Goal: Task Accomplishment & Management: Complete application form

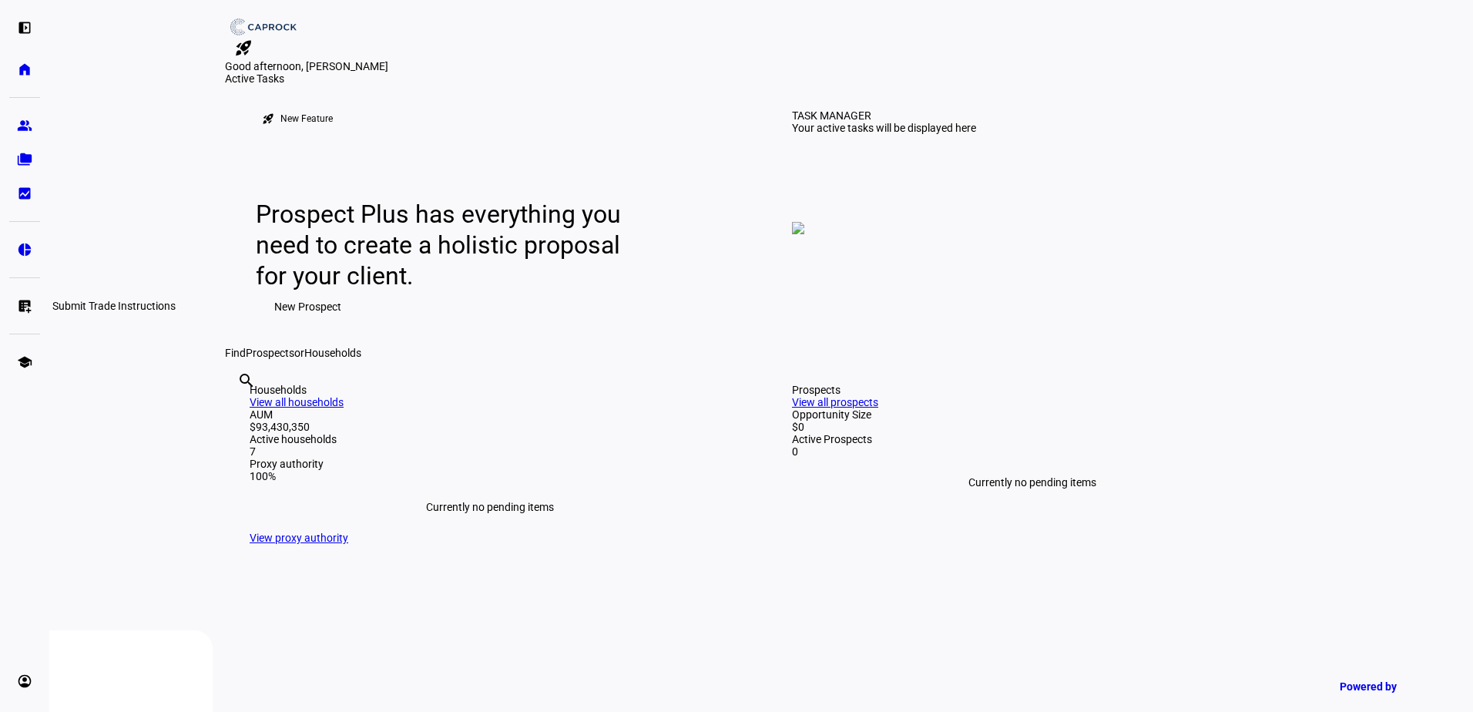
click at [29, 299] on eth-mat-symbol "list_alt_add" at bounding box center [24, 305] width 15 height 15
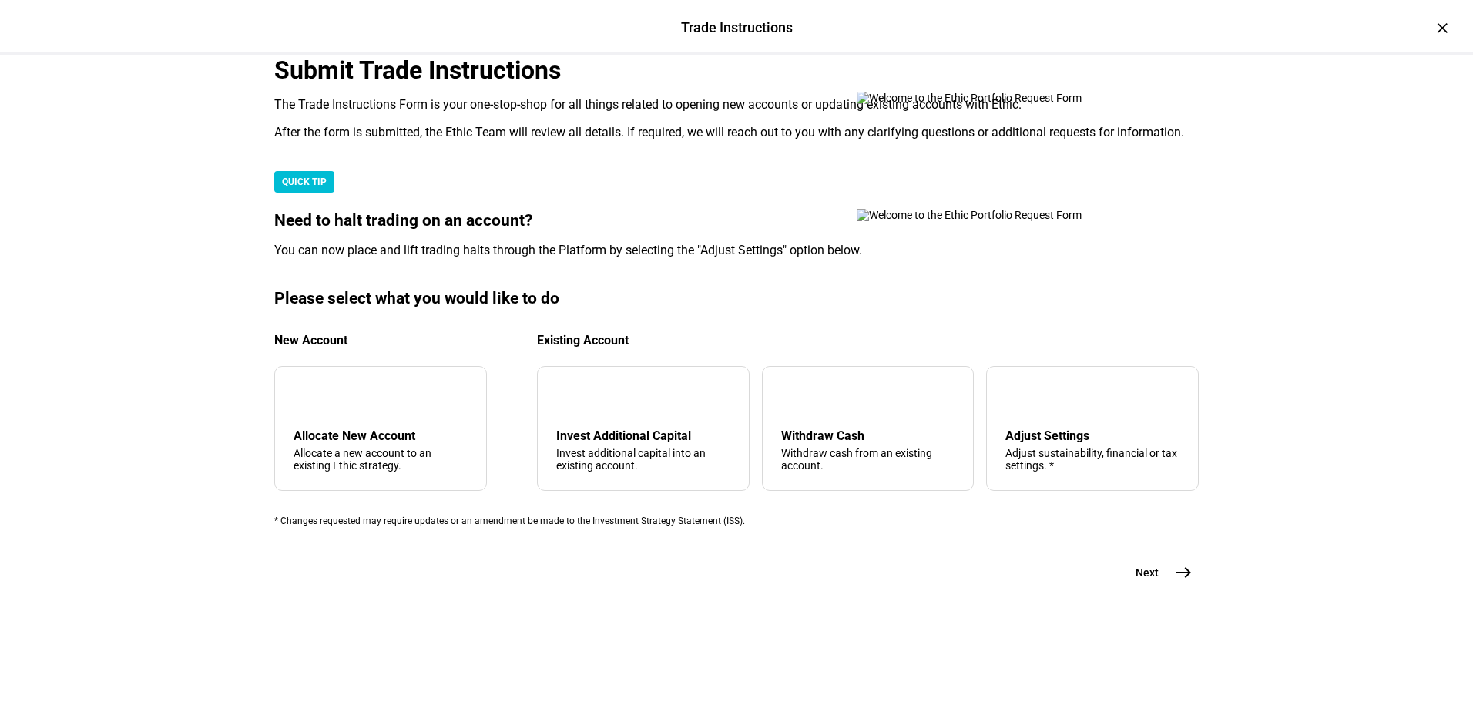
scroll to position [363, 0]
click at [865, 433] on div "Withdraw Cash" at bounding box center [868, 435] width 174 height 15
click at [1168, 588] on span "east" at bounding box center [1183, 572] width 31 height 31
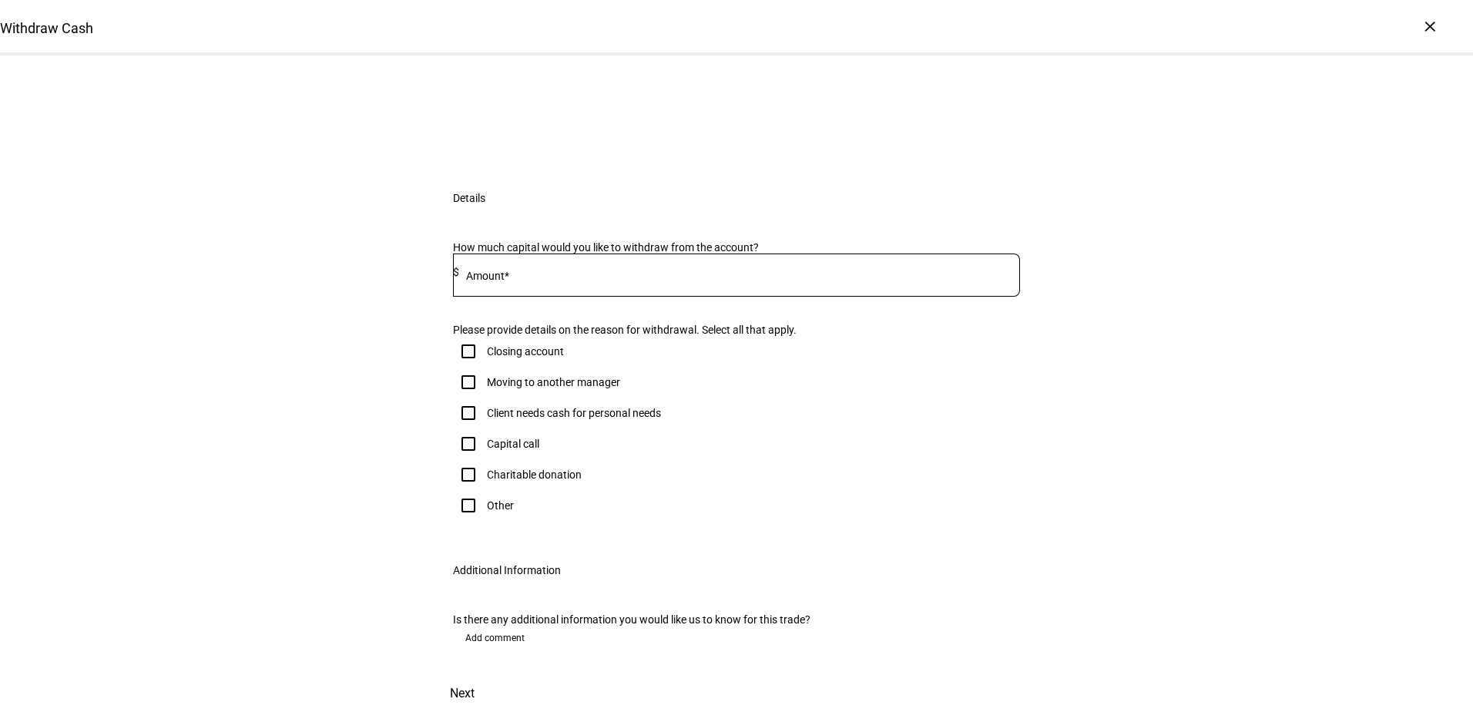
scroll to position [154, 0]
click at [493, 512] on div "Other" at bounding box center [500, 505] width 27 height 12
click at [484, 521] on input "Other" at bounding box center [468, 505] width 31 height 31
checkbox input "true"
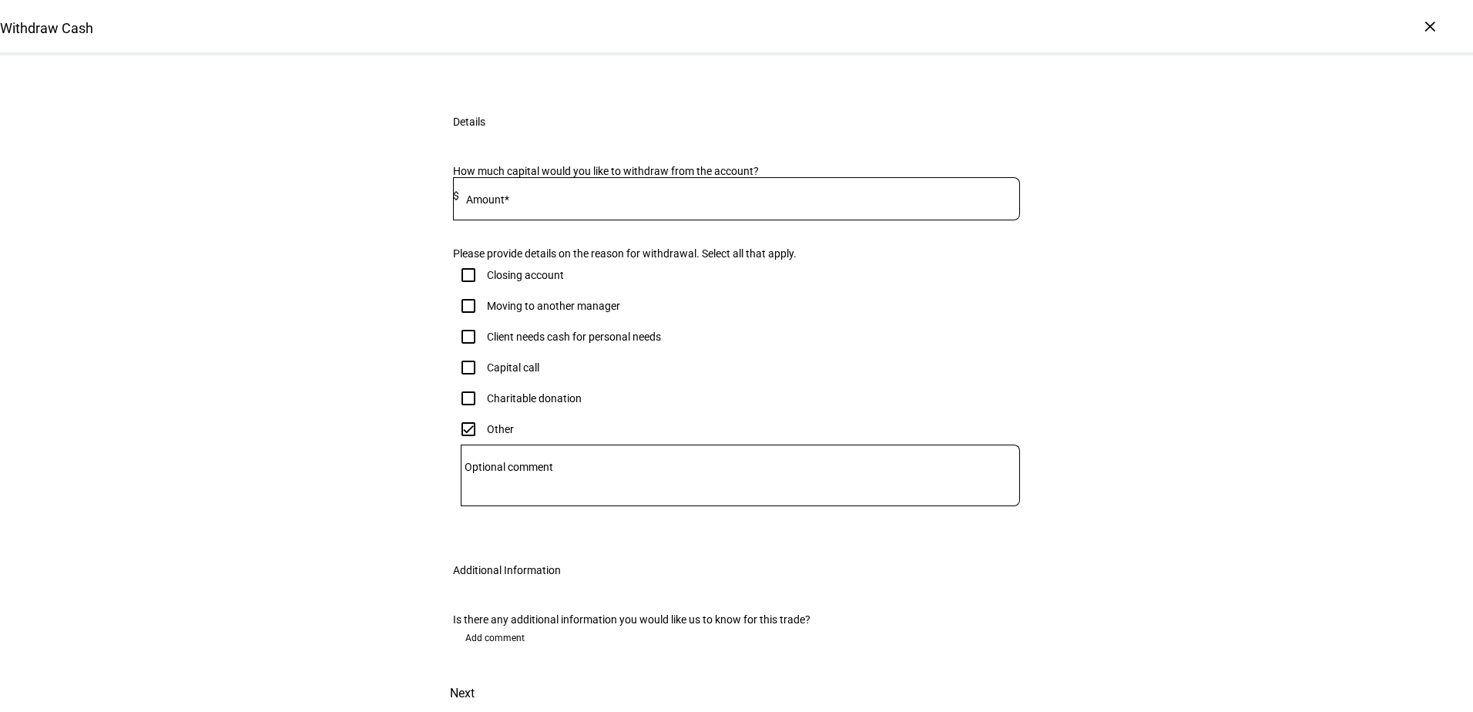
scroll to position [0, 0]
click at [475, 626] on span "Add comment" at bounding box center [494, 638] width 59 height 25
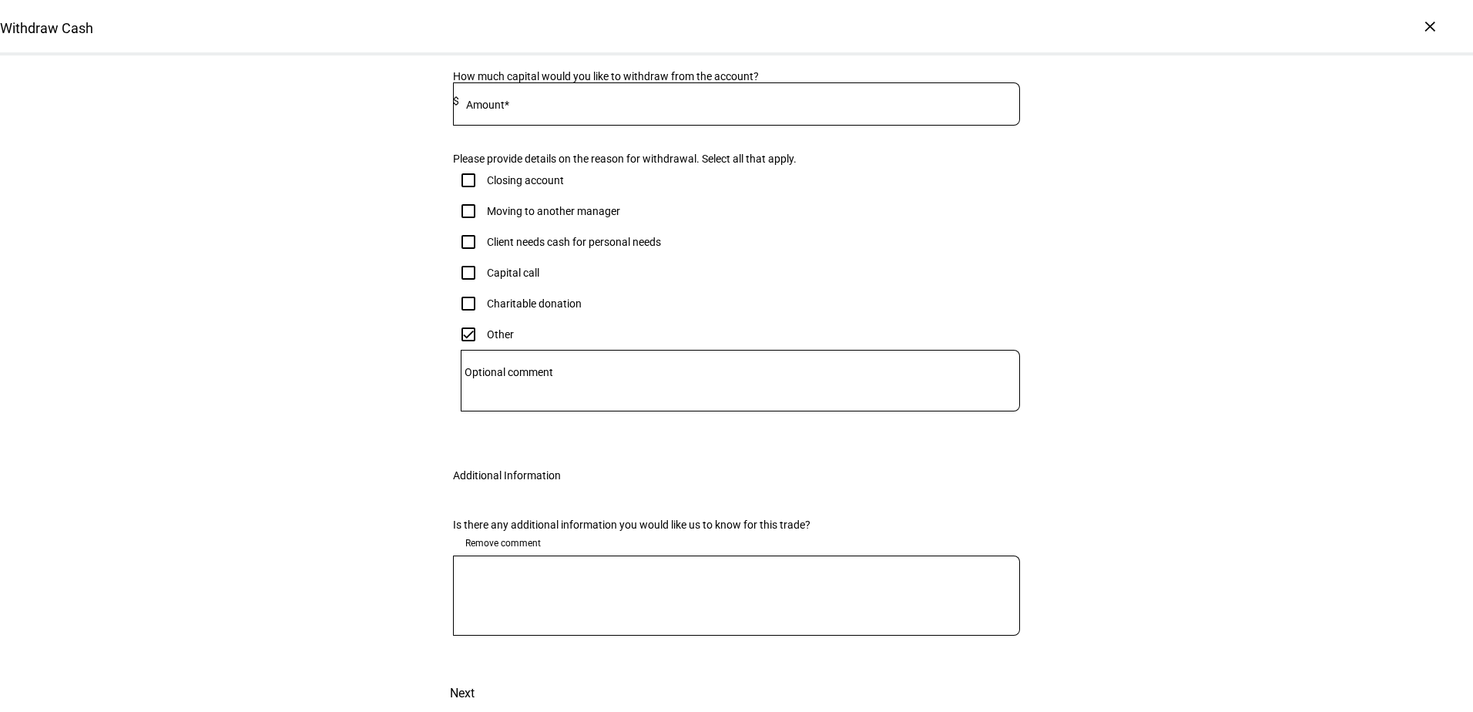
scroll to position [444, 0]
click at [575, 623] on textarea at bounding box center [736, 595] width 567 height 55
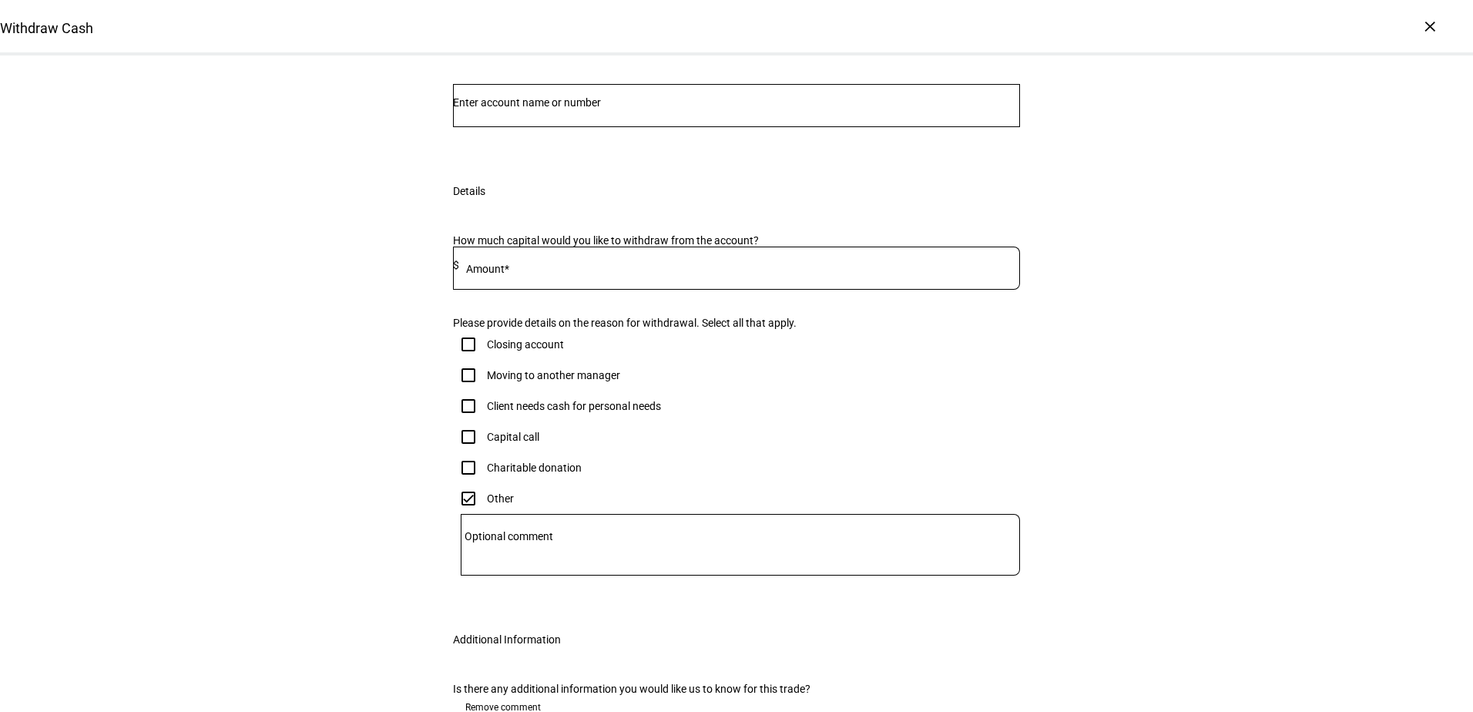
scroll to position [0, 0]
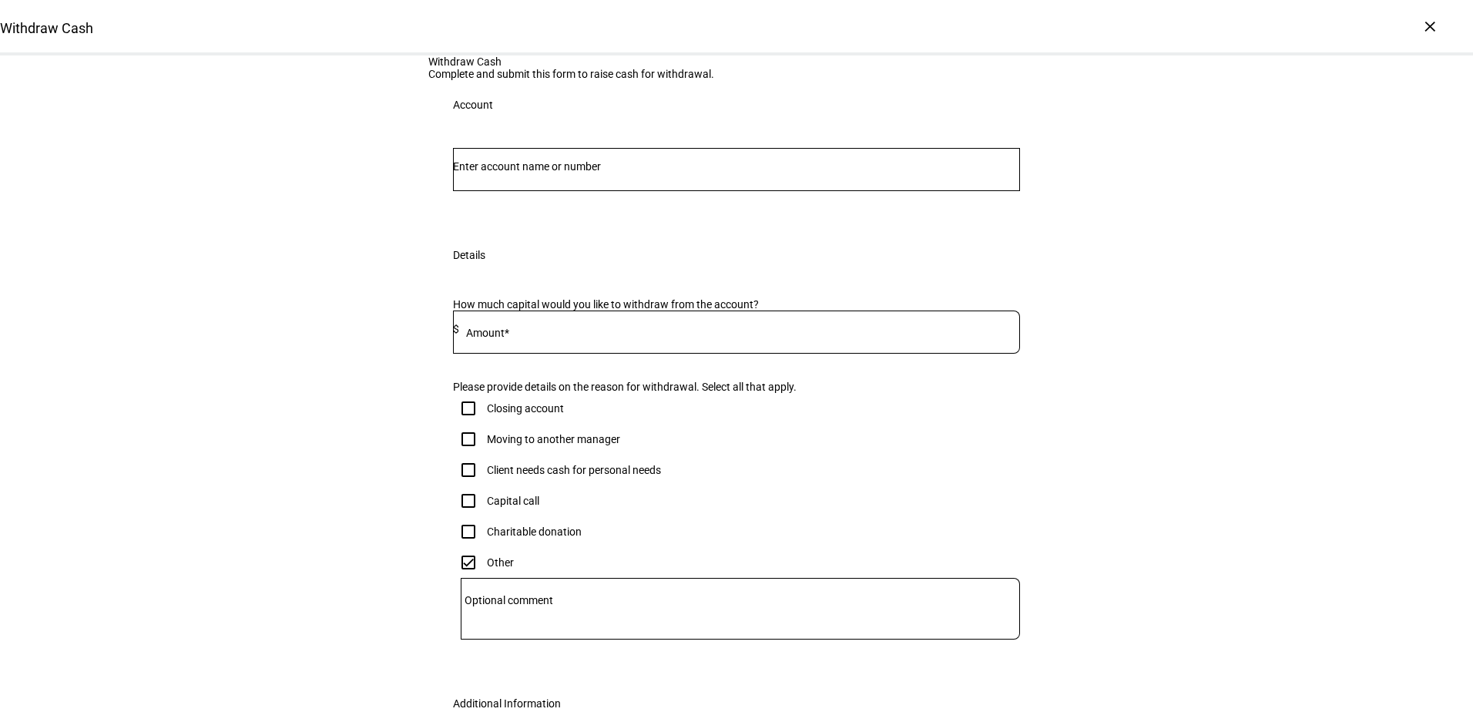
type textarea "We want to ensure this is traded 9/16"
click at [646, 173] on input "Number" at bounding box center [736, 166] width 567 height 12
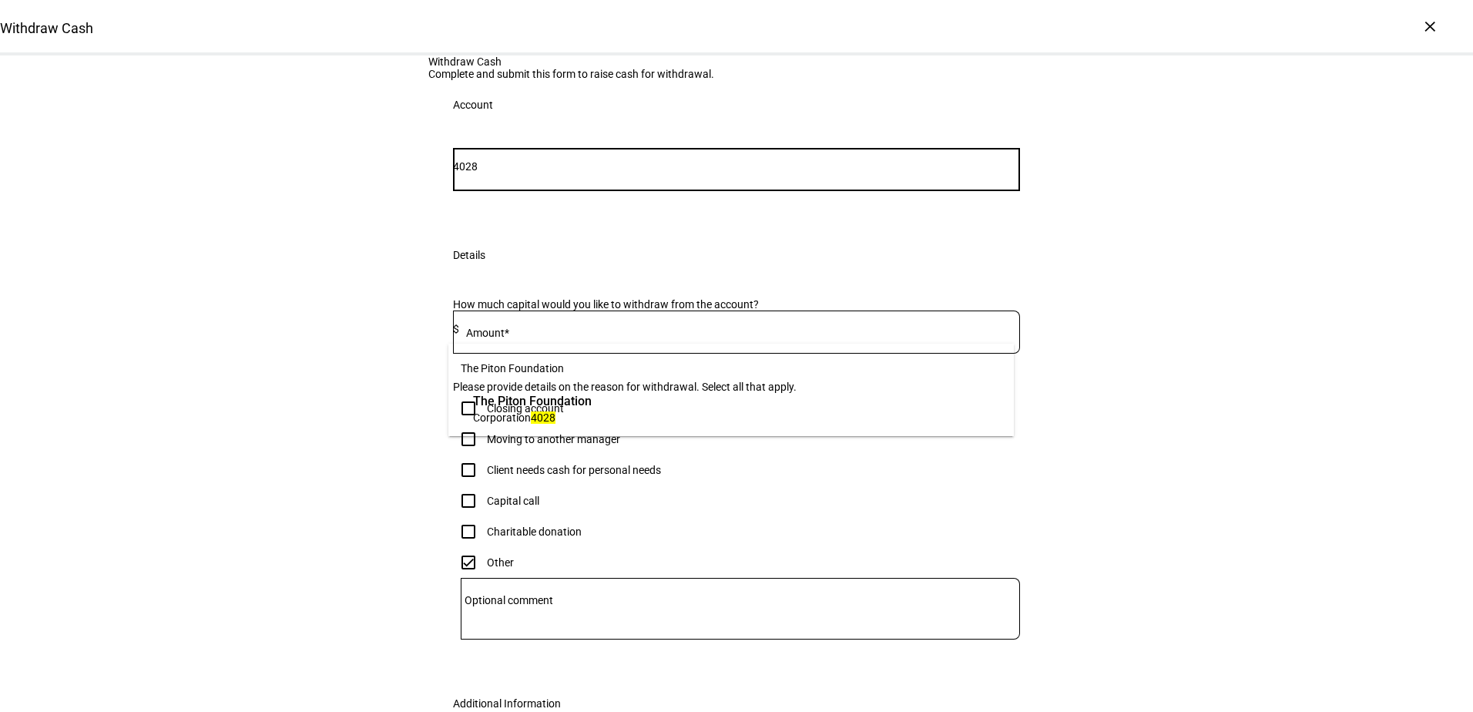
type input "4028"
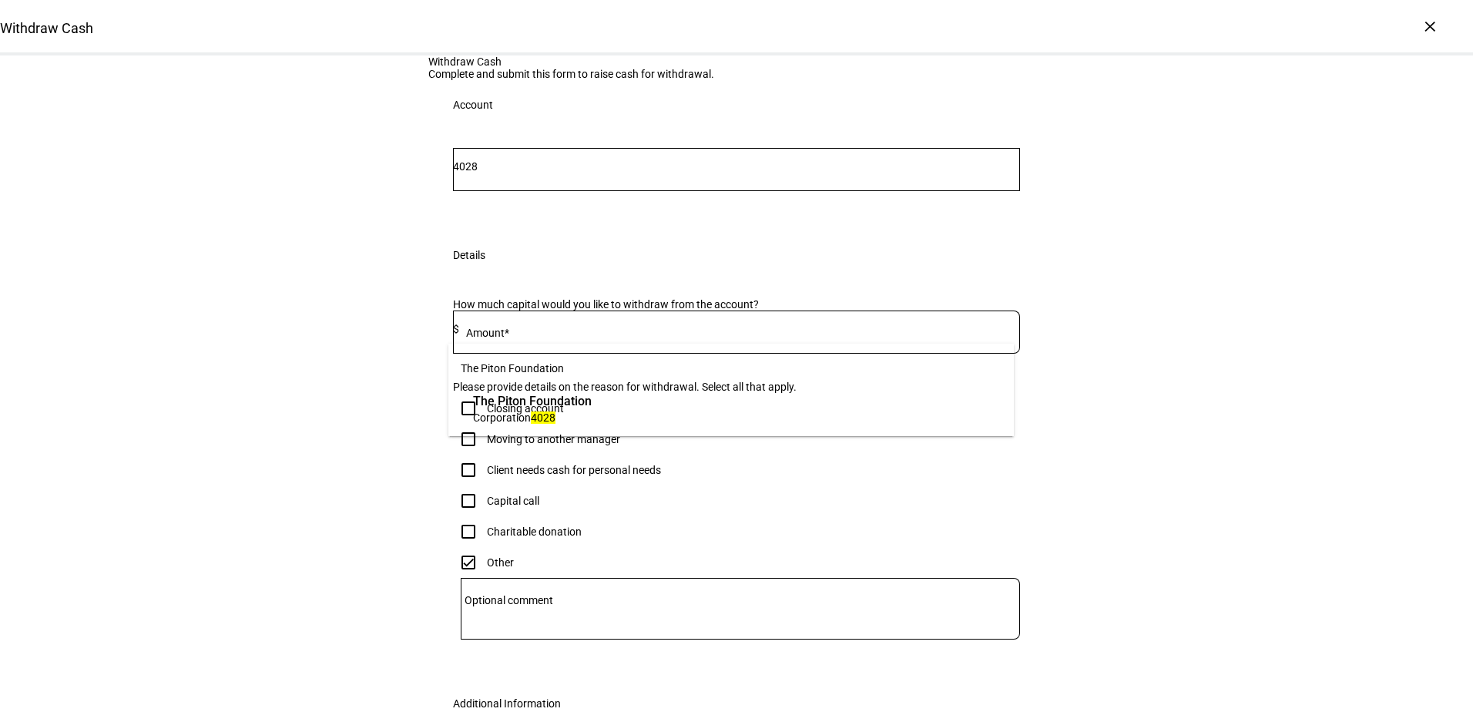
click at [568, 416] on span "Corporation 4028" at bounding box center [532, 417] width 119 height 15
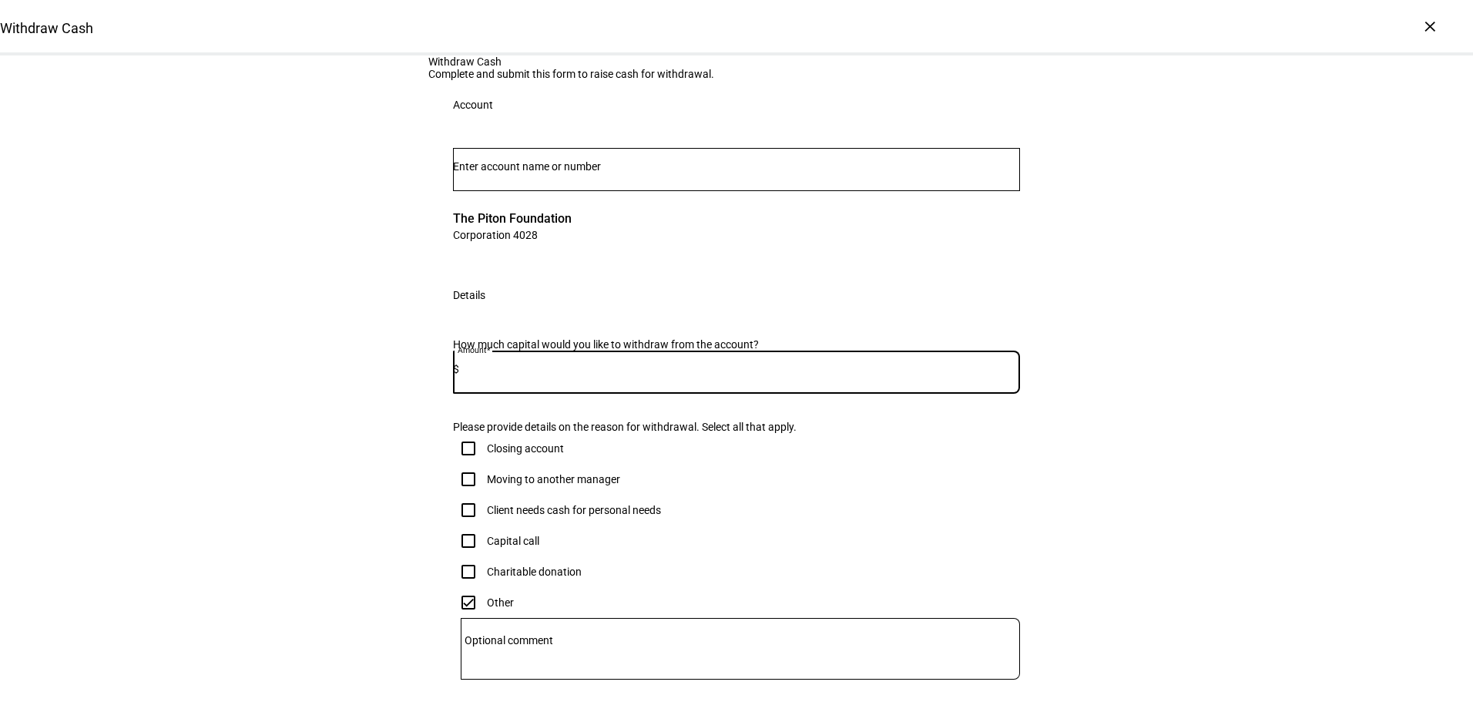
click at [599, 375] on input at bounding box center [739, 369] width 561 height 12
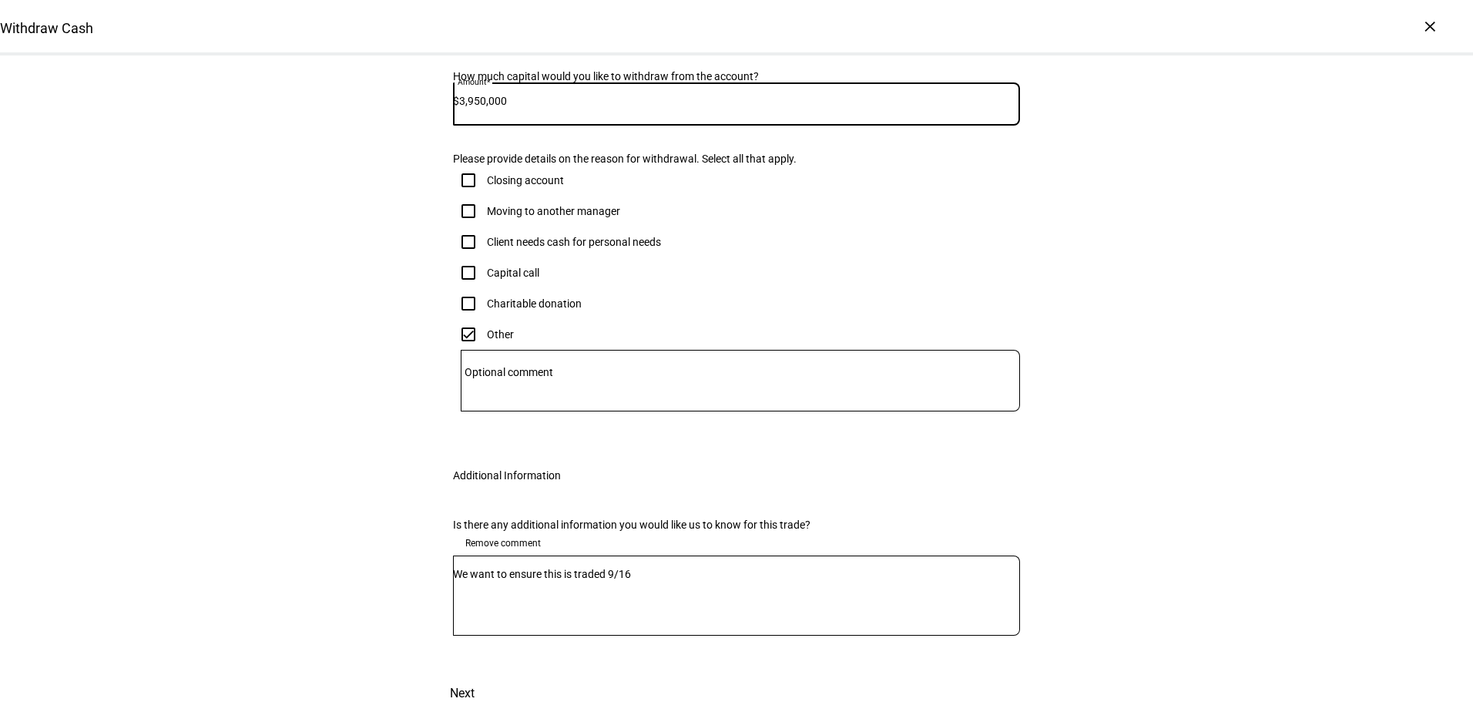
scroll to position [577, 0]
type input "3,950,000"
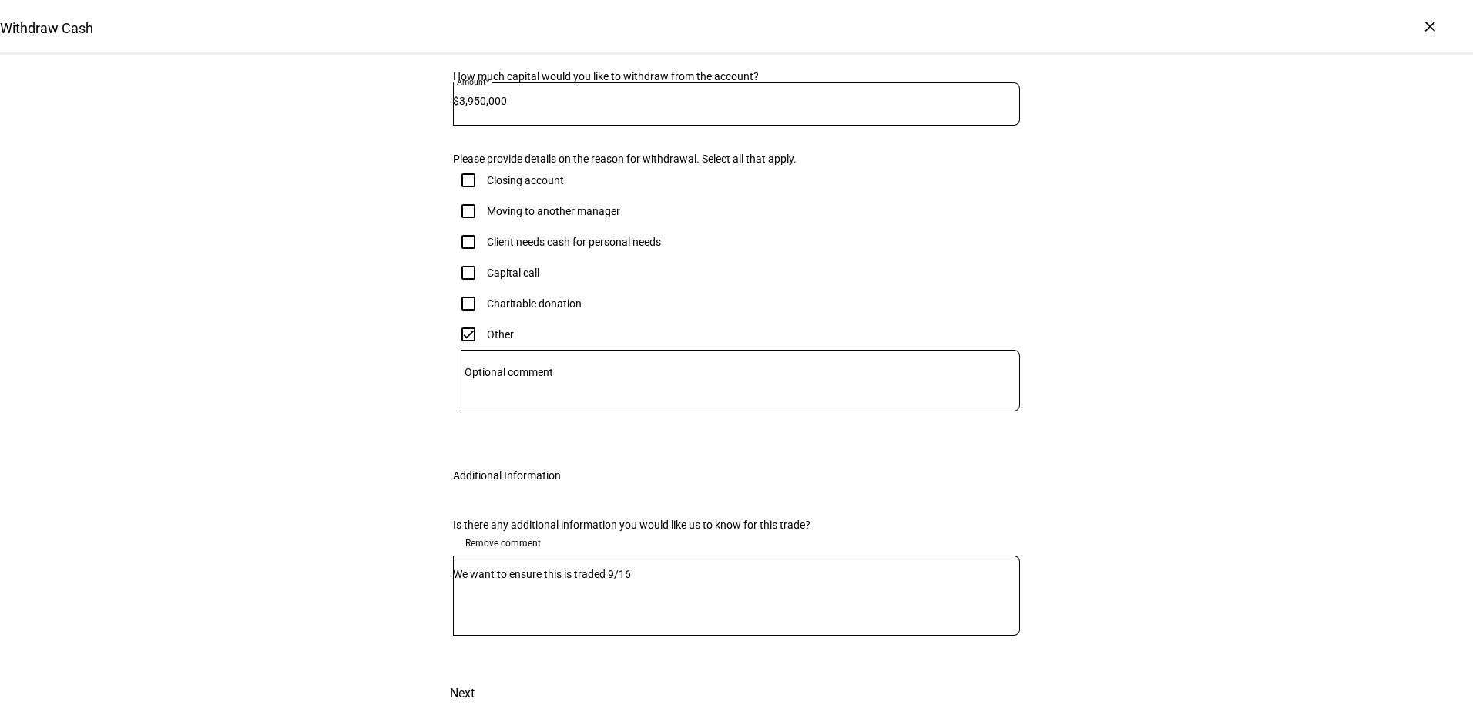
click at [475, 675] on span "Next" at bounding box center [462, 693] width 25 height 37
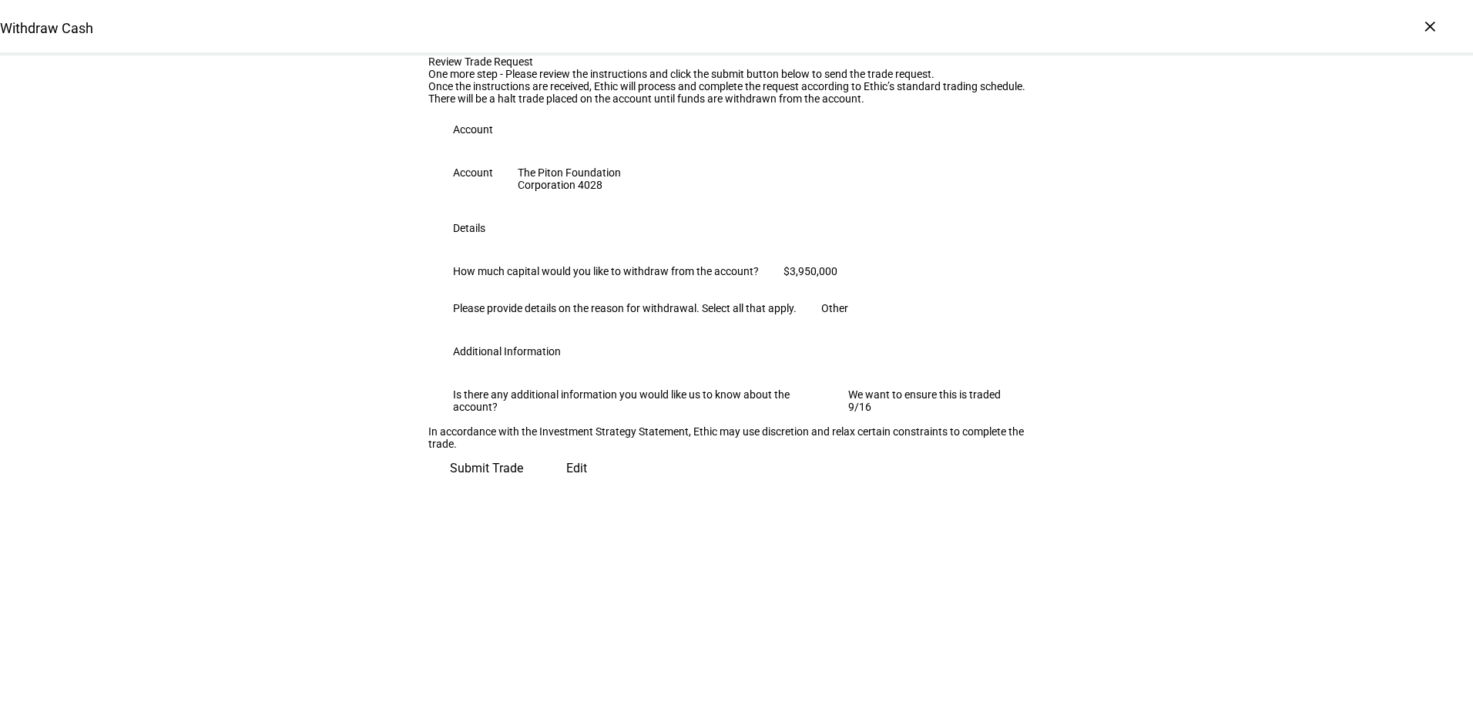
scroll to position [162, 0]
click at [523, 487] on span "Submit Trade" at bounding box center [486, 468] width 73 height 37
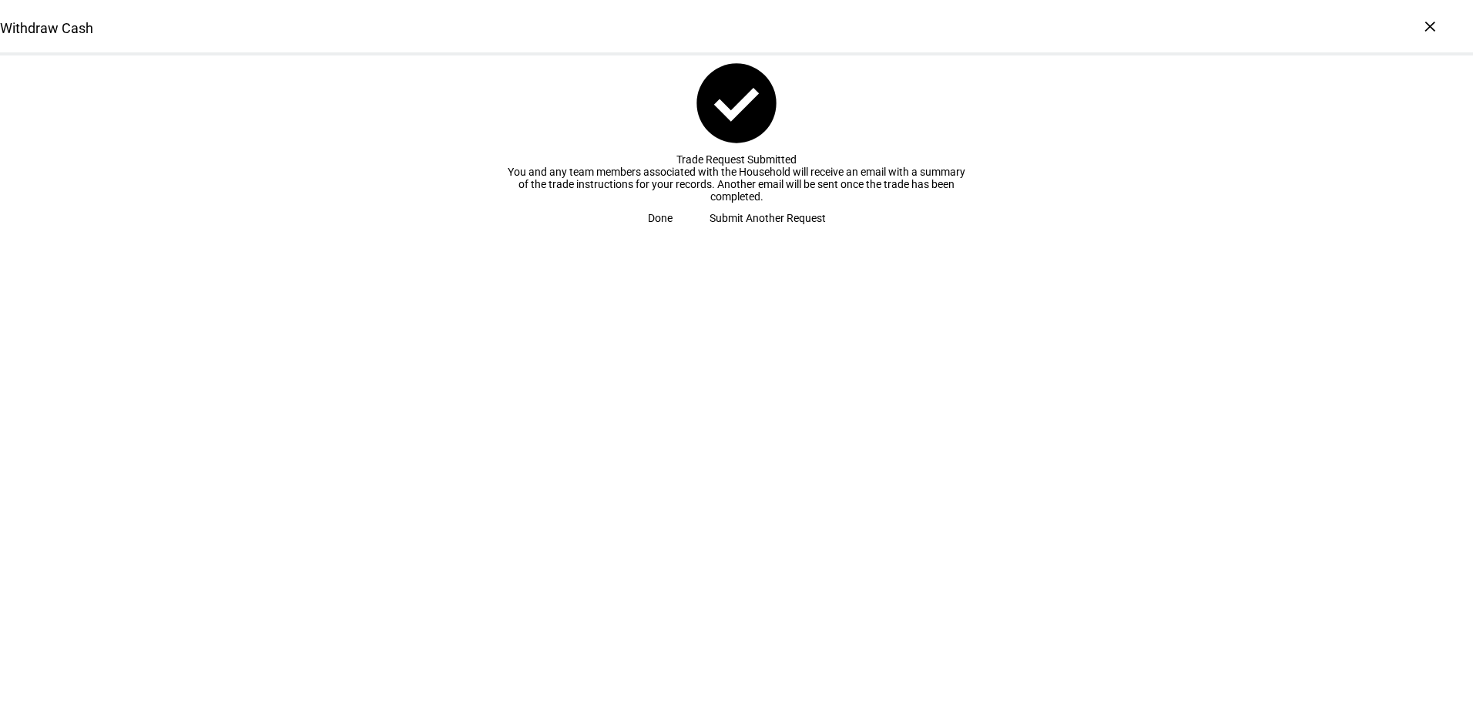
click at [775, 233] on span "Submit Another Request" at bounding box center [767, 218] width 116 height 31
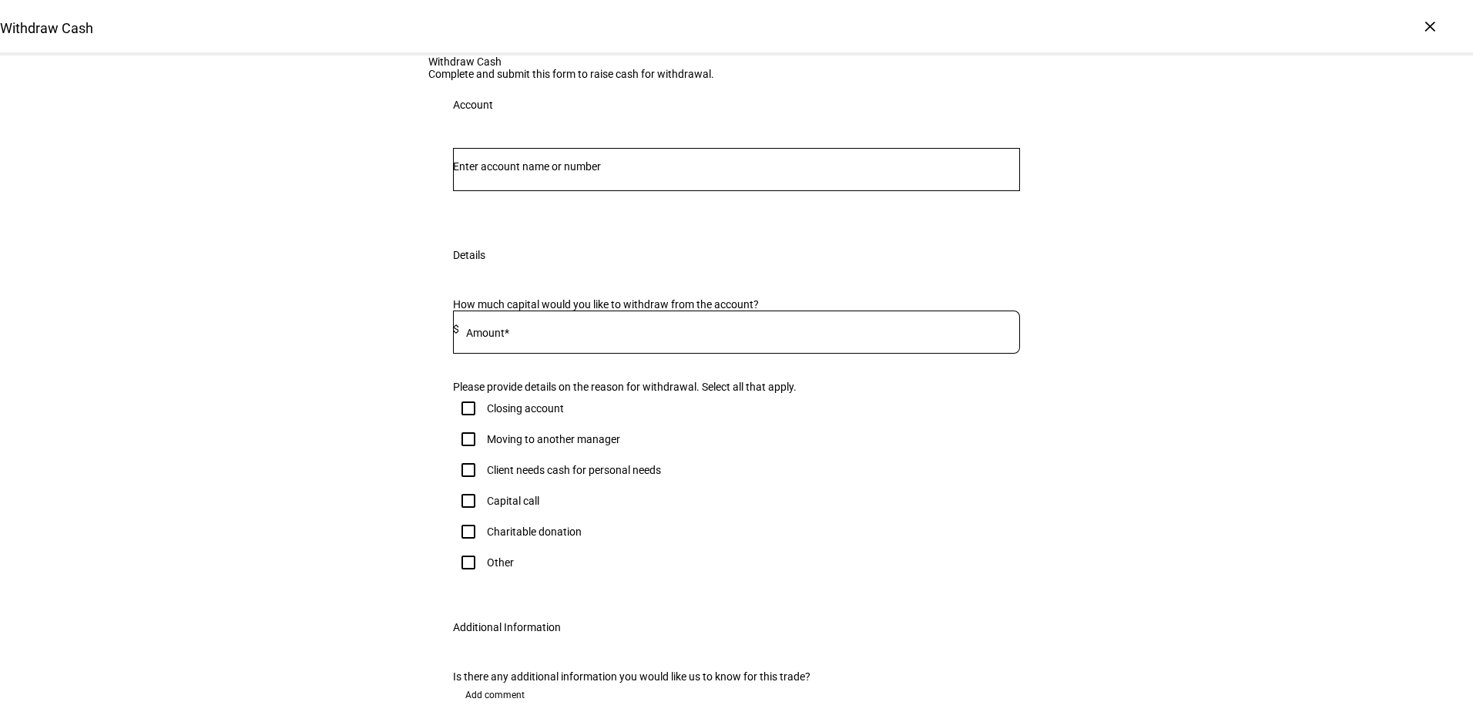
click at [725, 173] on input "Number" at bounding box center [736, 166] width 567 height 12
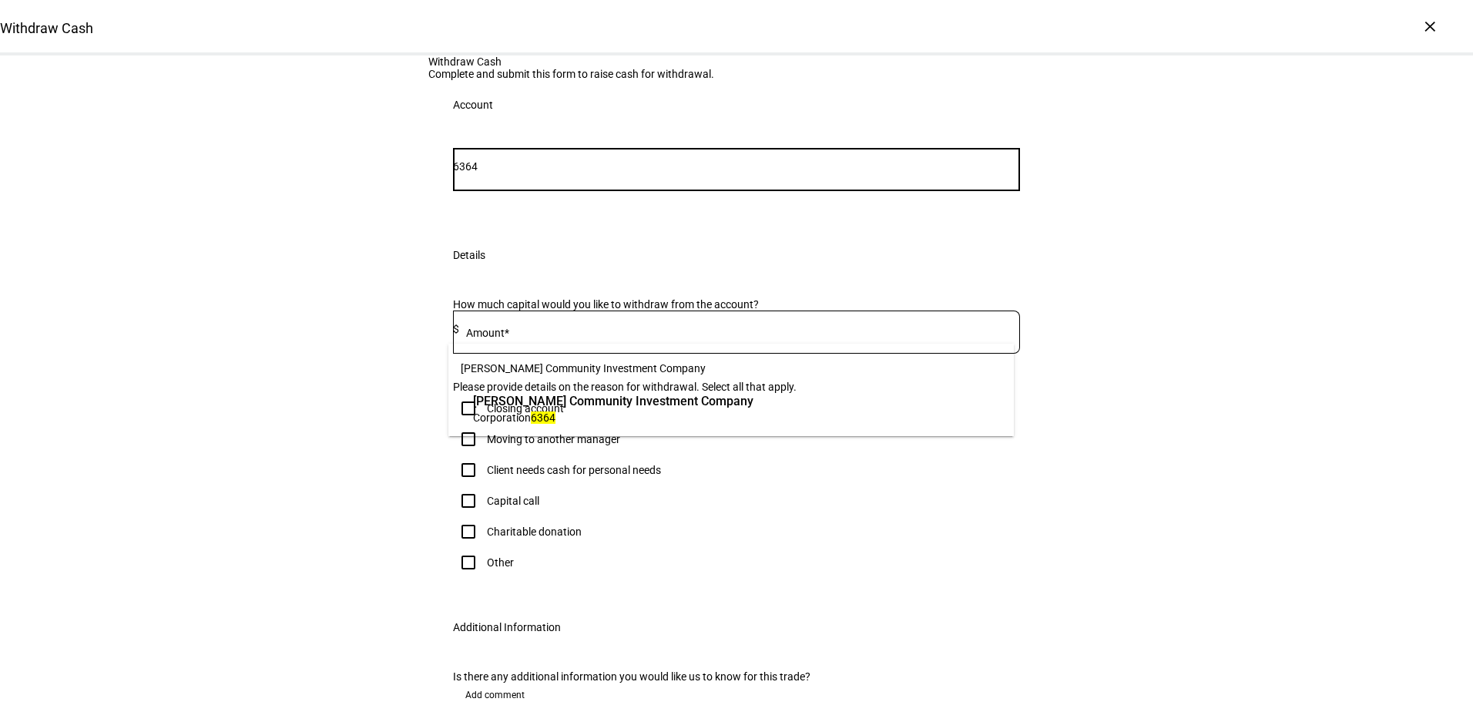
type input "6364"
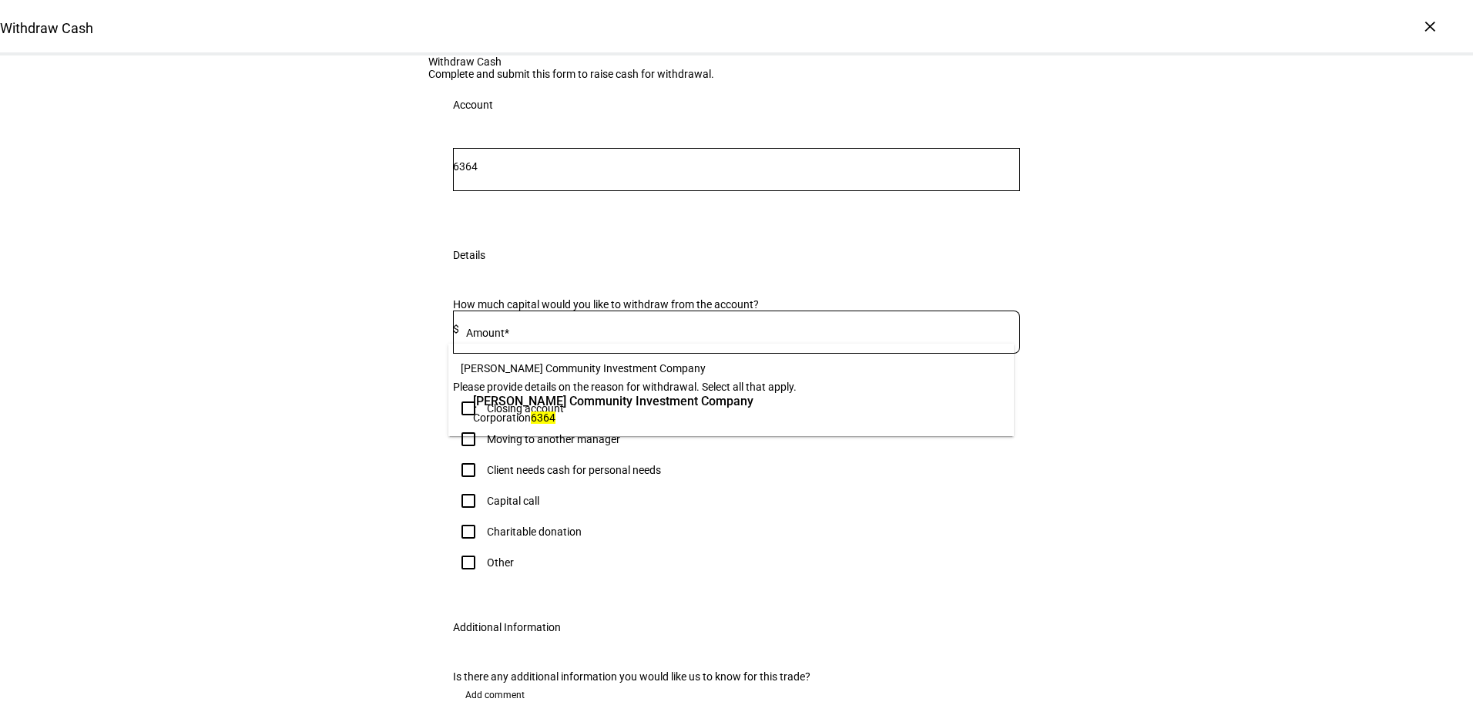
click at [613, 405] on span "[PERSON_NAME] Community Investment Company" at bounding box center [613, 401] width 280 height 18
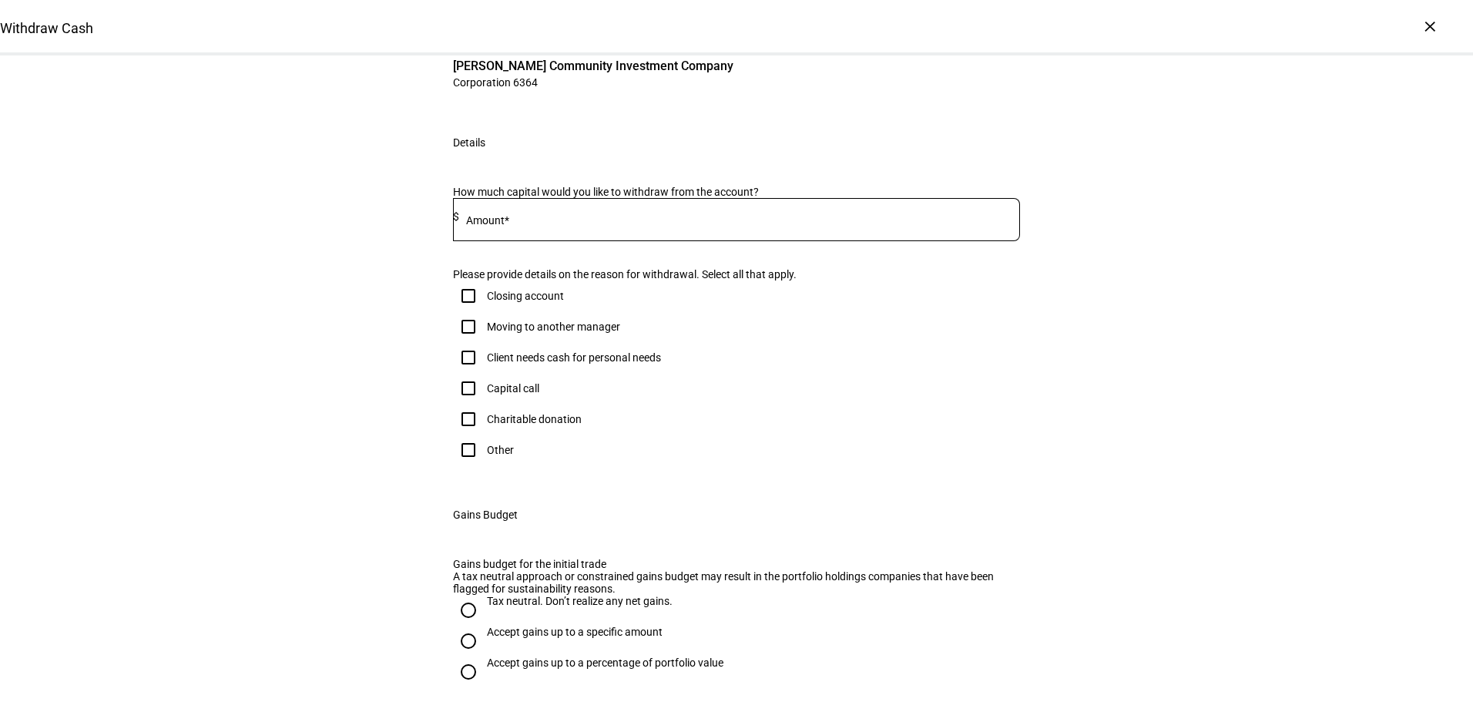
scroll to position [154, 0]
click at [597, 221] on input at bounding box center [739, 215] width 561 height 12
type input "3,400,000"
click at [471, 464] on input "Other" at bounding box center [468, 448] width 31 height 31
checkbox input "true"
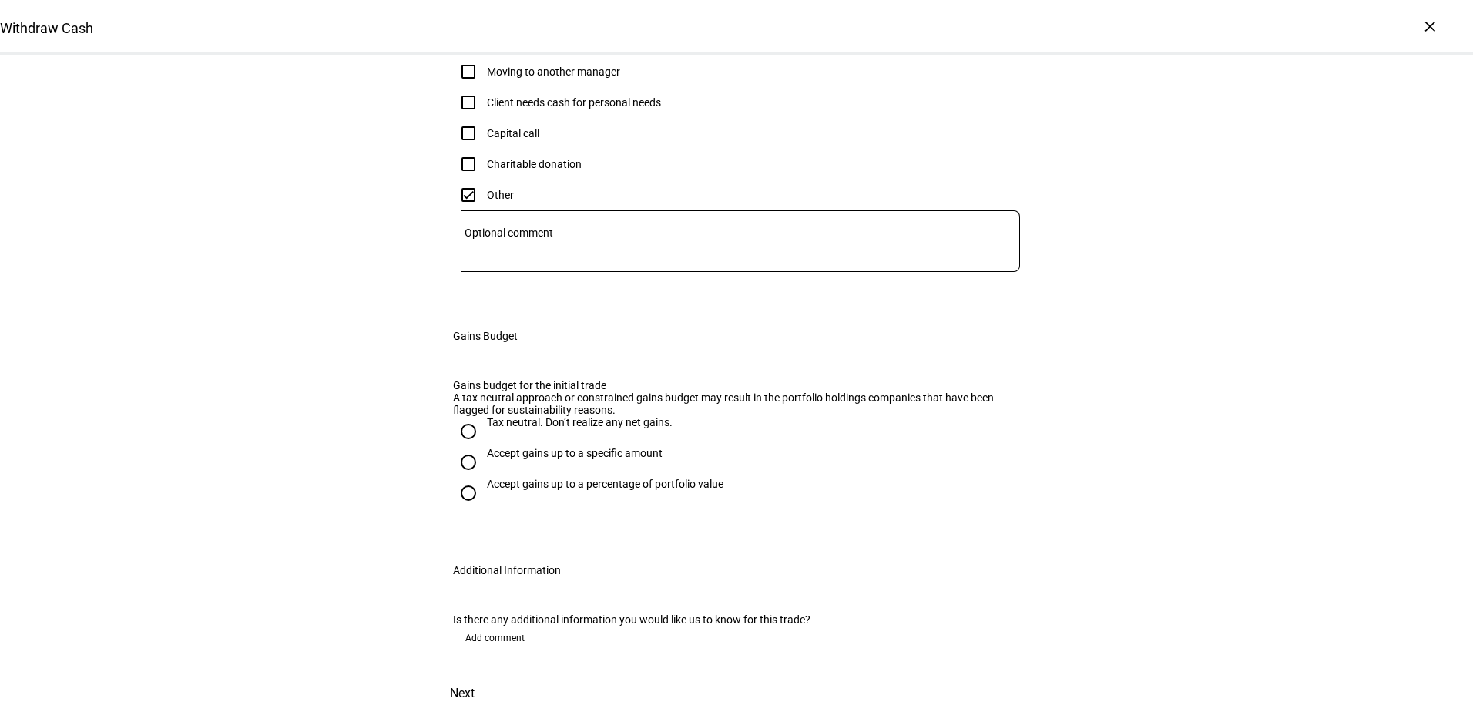
scroll to position [616, 0]
click at [602, 428] on div "Tax neutral. Don’t realize any net gains." at bounding box center [580, 422] width 186 height 12
click at [484, 447] on input "Tax neutral. Don’t realize any net gains." at bounding box center [468, 431] width 31 height 31
radio input "true"
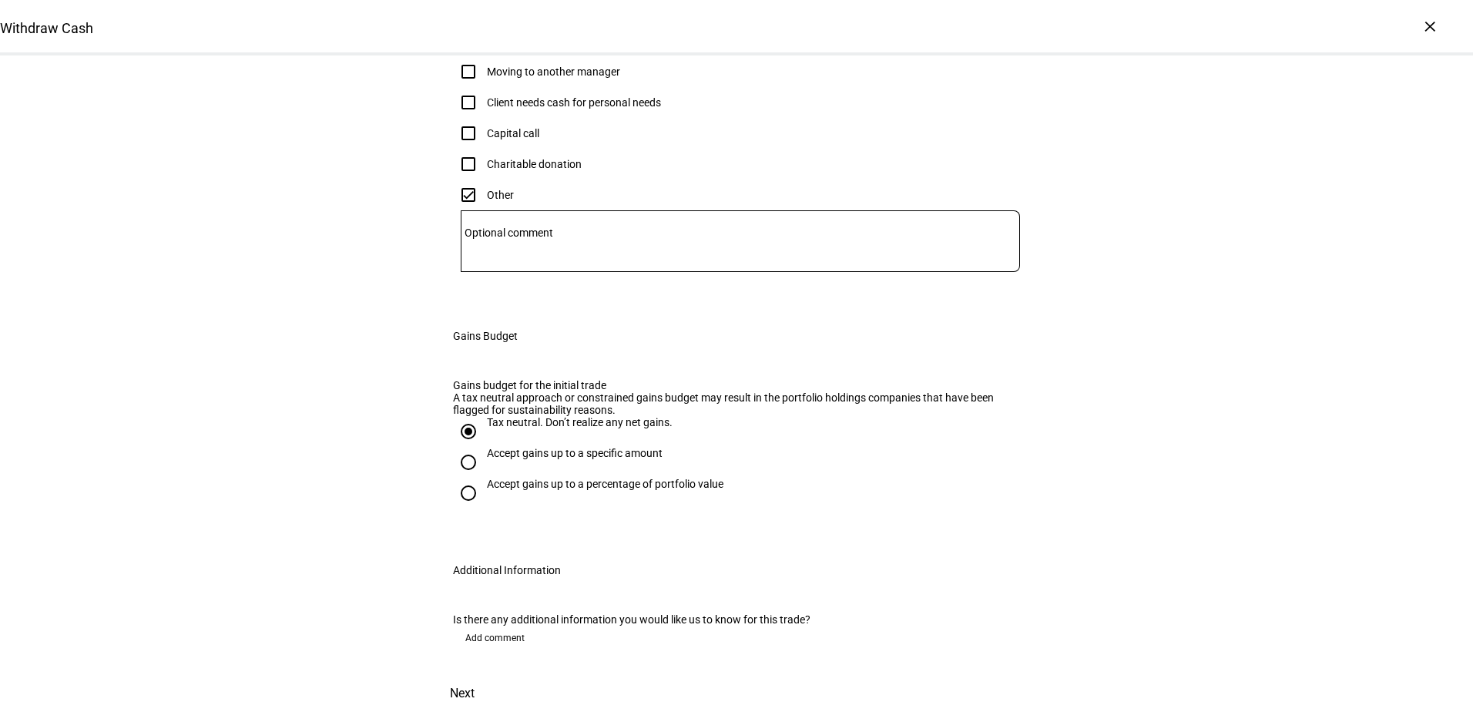
click at [517, 626] on span "Add comment" at bounding box center [494, 638] width 59 height 25
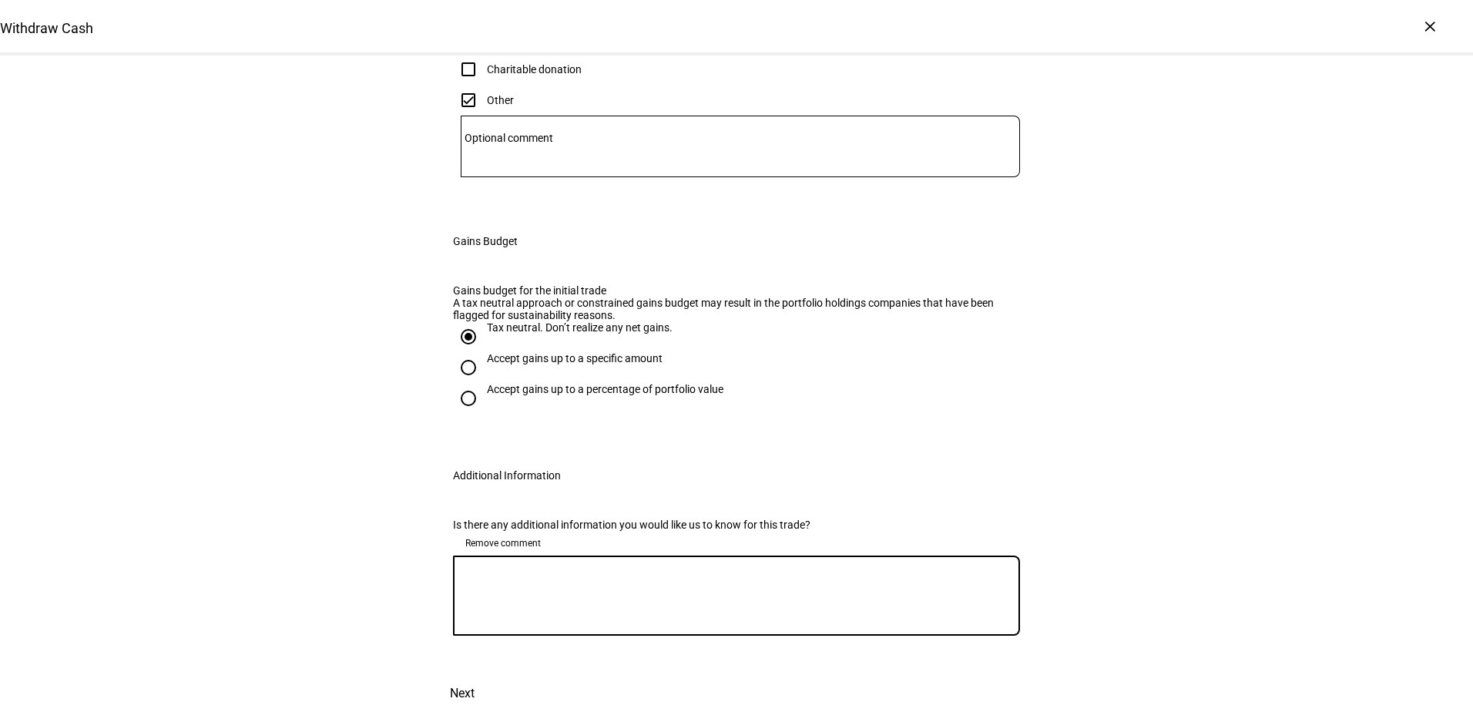
click at [669, 623] on textarea at bounding box center [736, 595] width 567 height 55
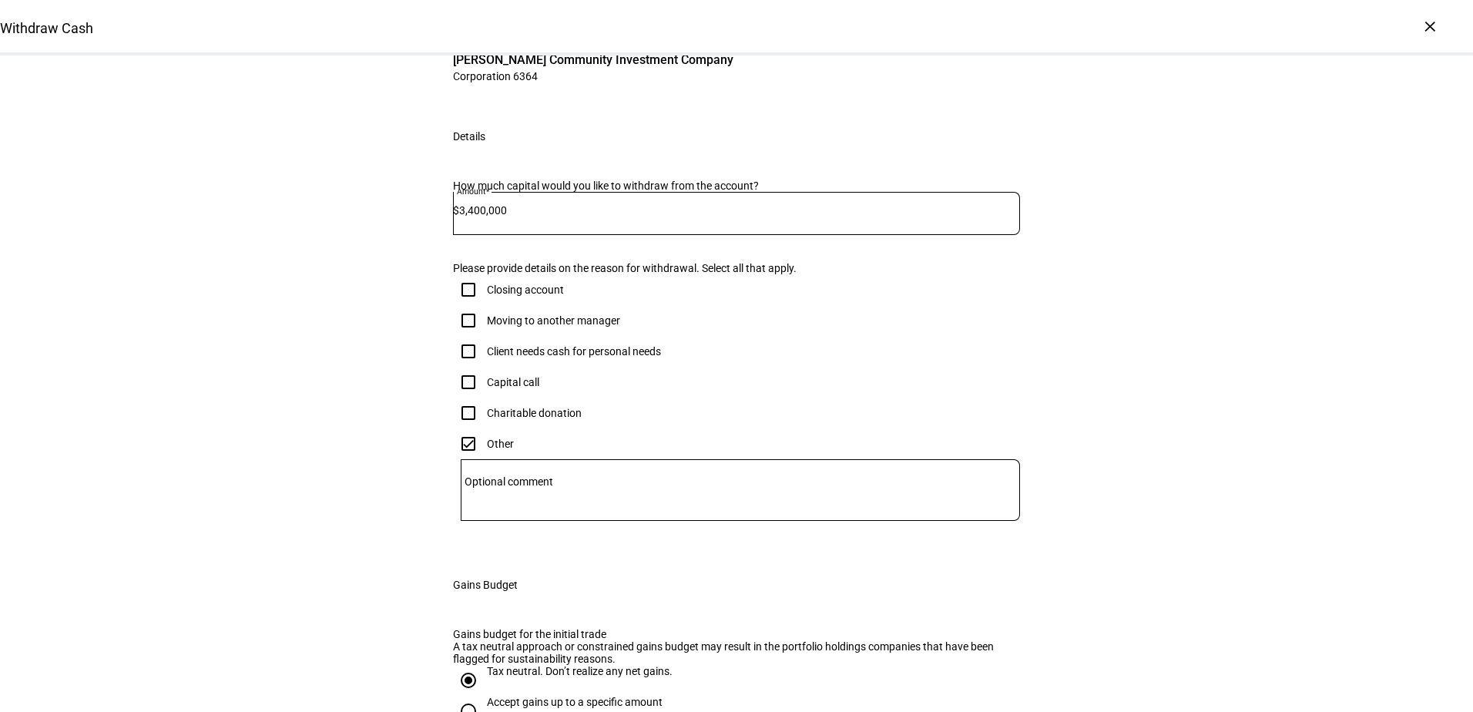
scroll to position [0, 0]
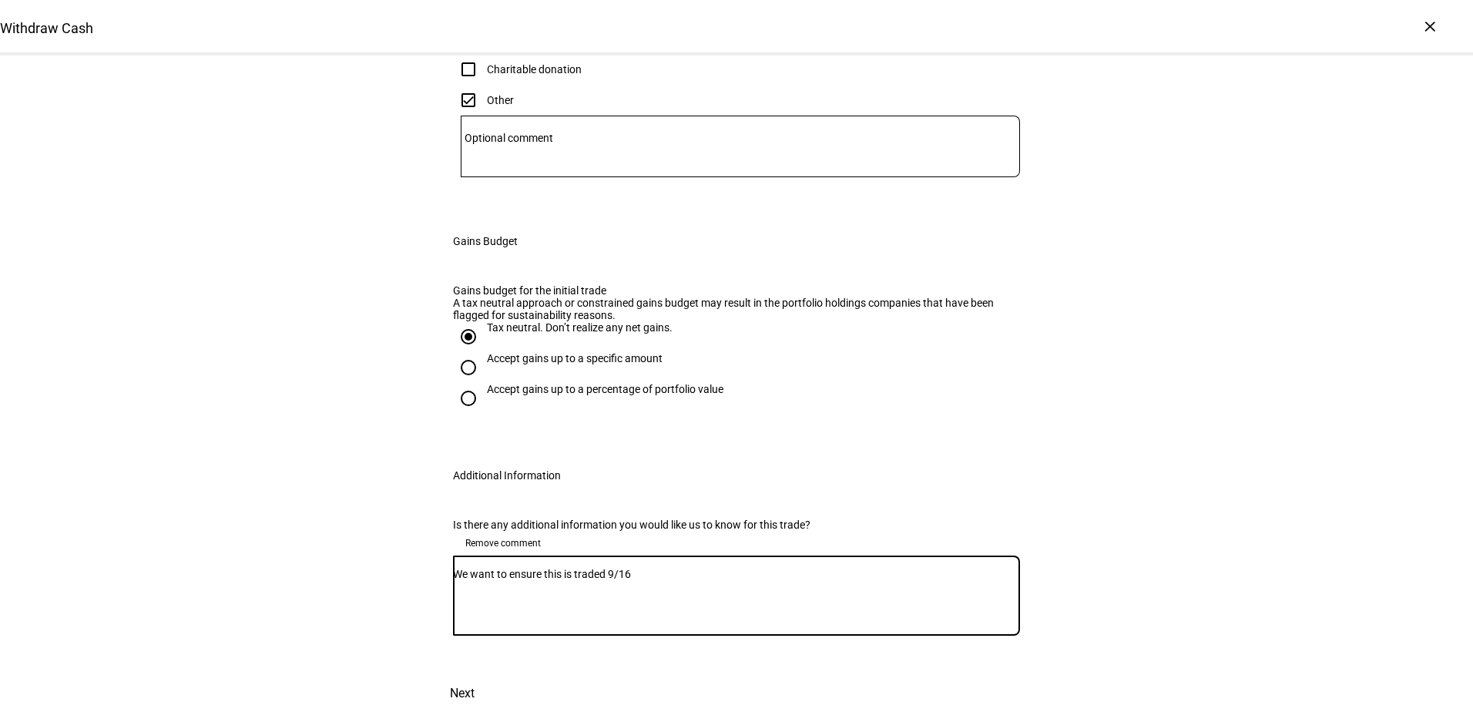
type textarea "We want to ensure this is traded 9/16"
click at [475, 675] on span "Next" at bounding box center [462, 693] width 25 height 37
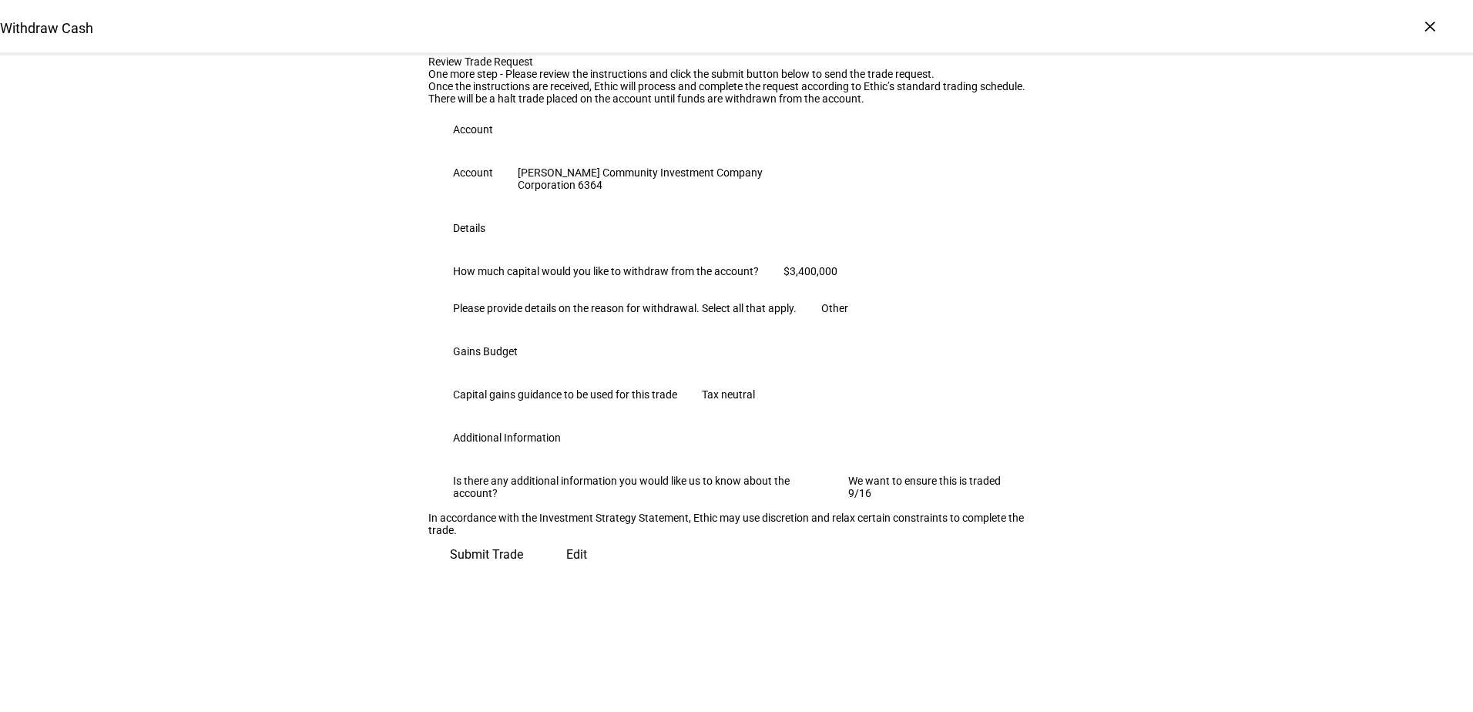
scroll to position [278, 0]
click at [523, 573] on span "Submit Trade" at bounding box center [486, 554] width 73 height 37
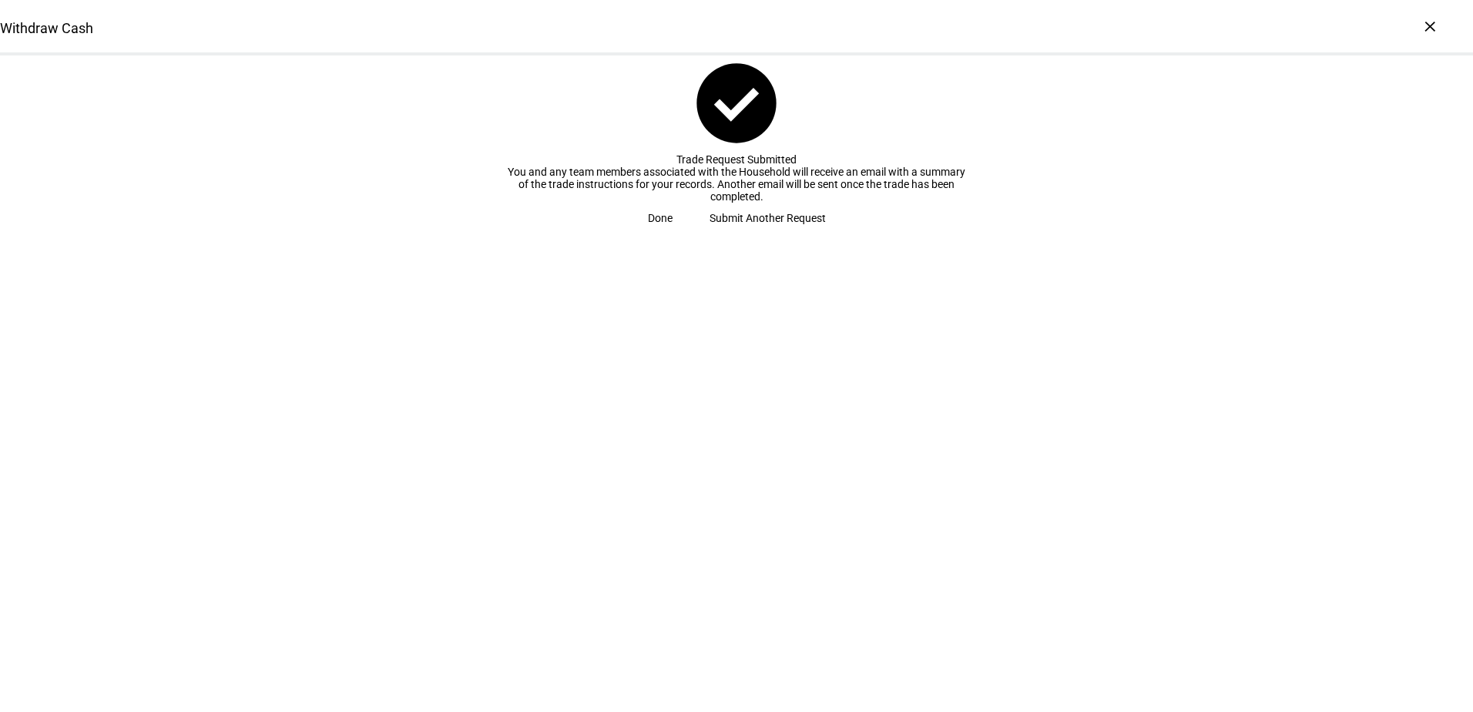
click at [673, 233] on span "Done" at bounding box center [660, 218] width 25 height 31
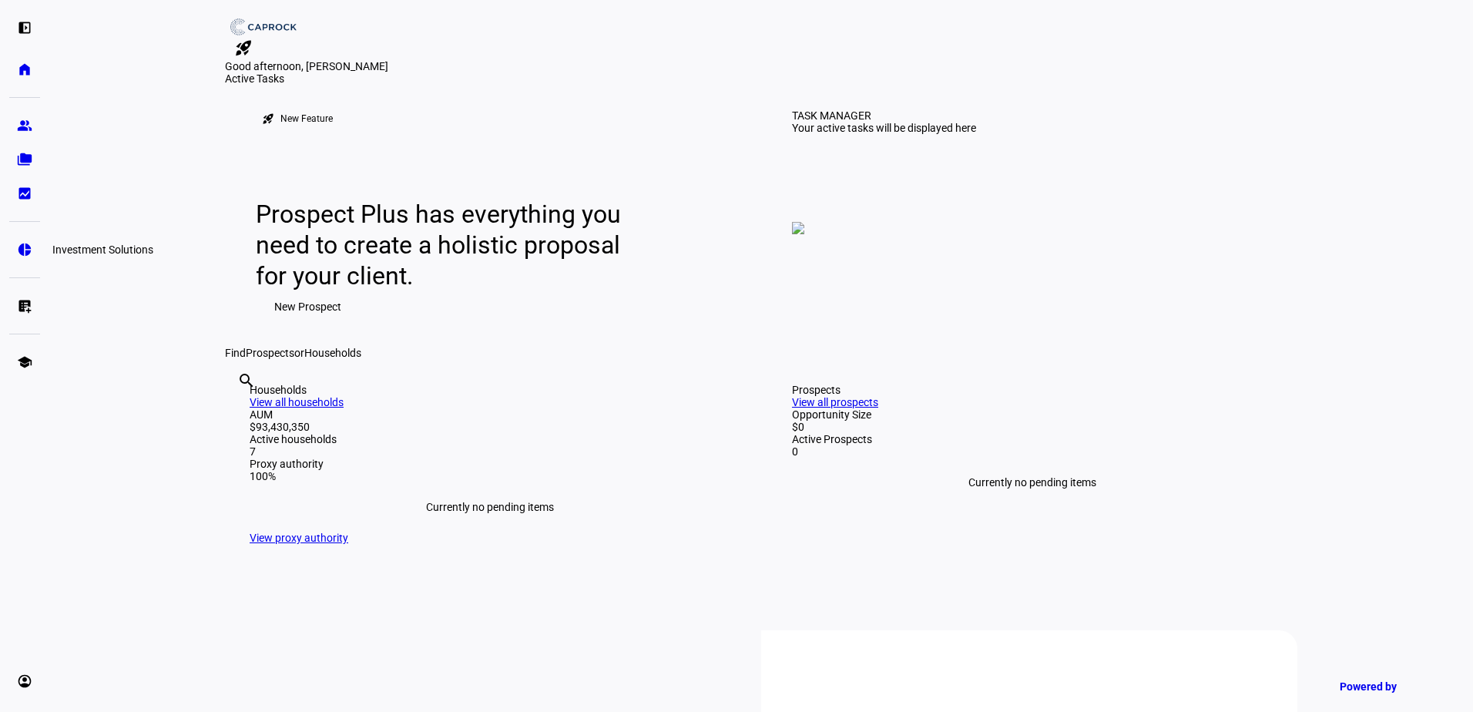
click at [29, 247] on eth-mat-symbol "pie_chart" at bounding box center [24, 249] width 15 height 15
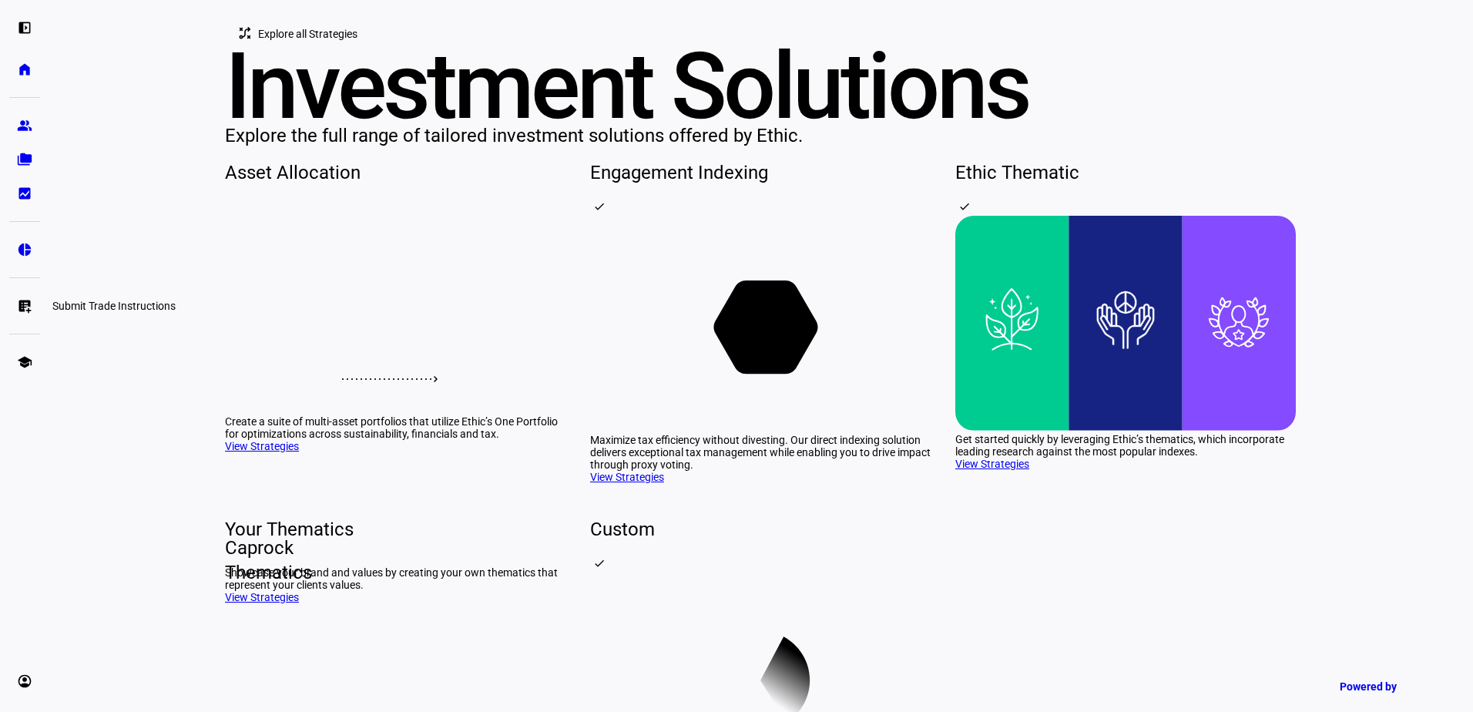
click at [22, 307] on eth-mat-symbol "list_alt_add" at bounding box center [24, 305] width 15 height 15
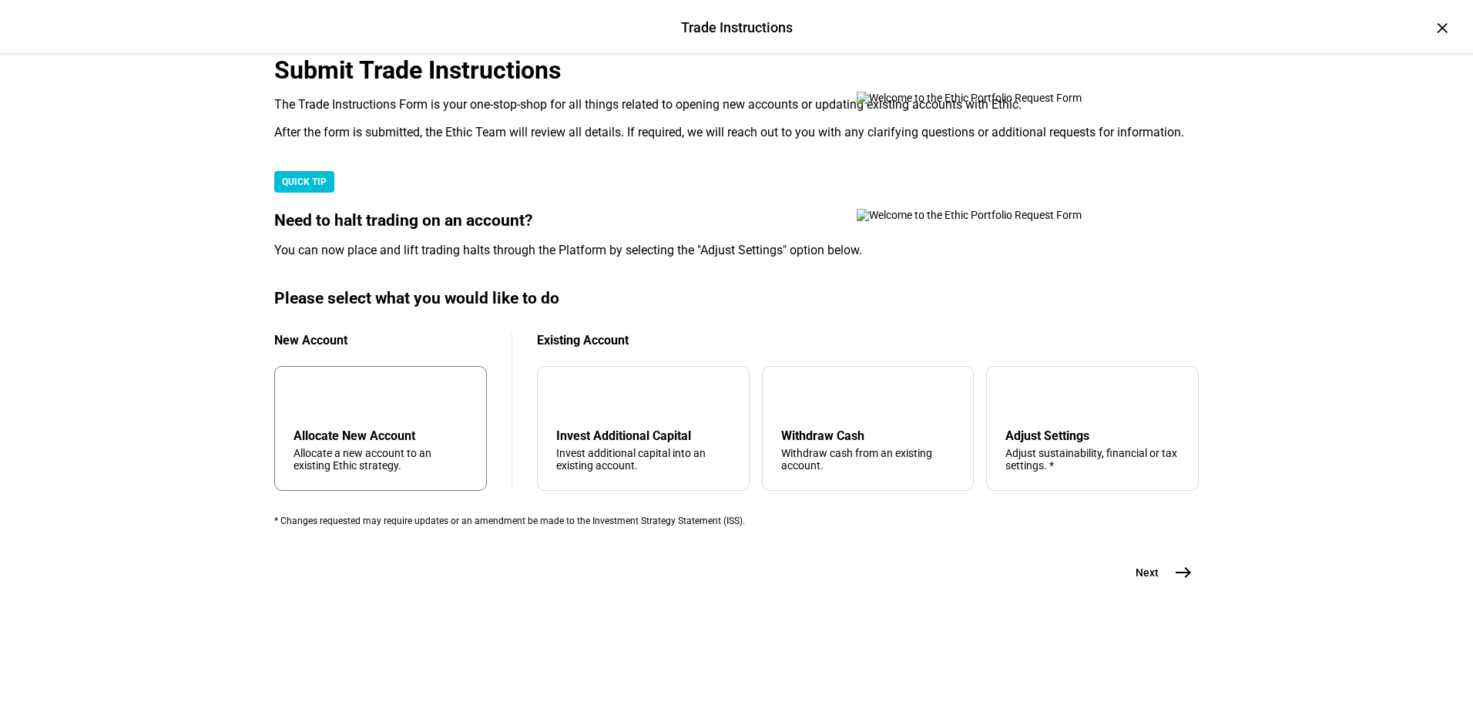
scroll to position [231, 0]
click at [850, 443] on div "Withdraw Cash" at bounding box center [868, 435] width 174 height 15
click at [1174, 582] on mat-icon "east" at bounding box center [1183, 572] width 18 height 18
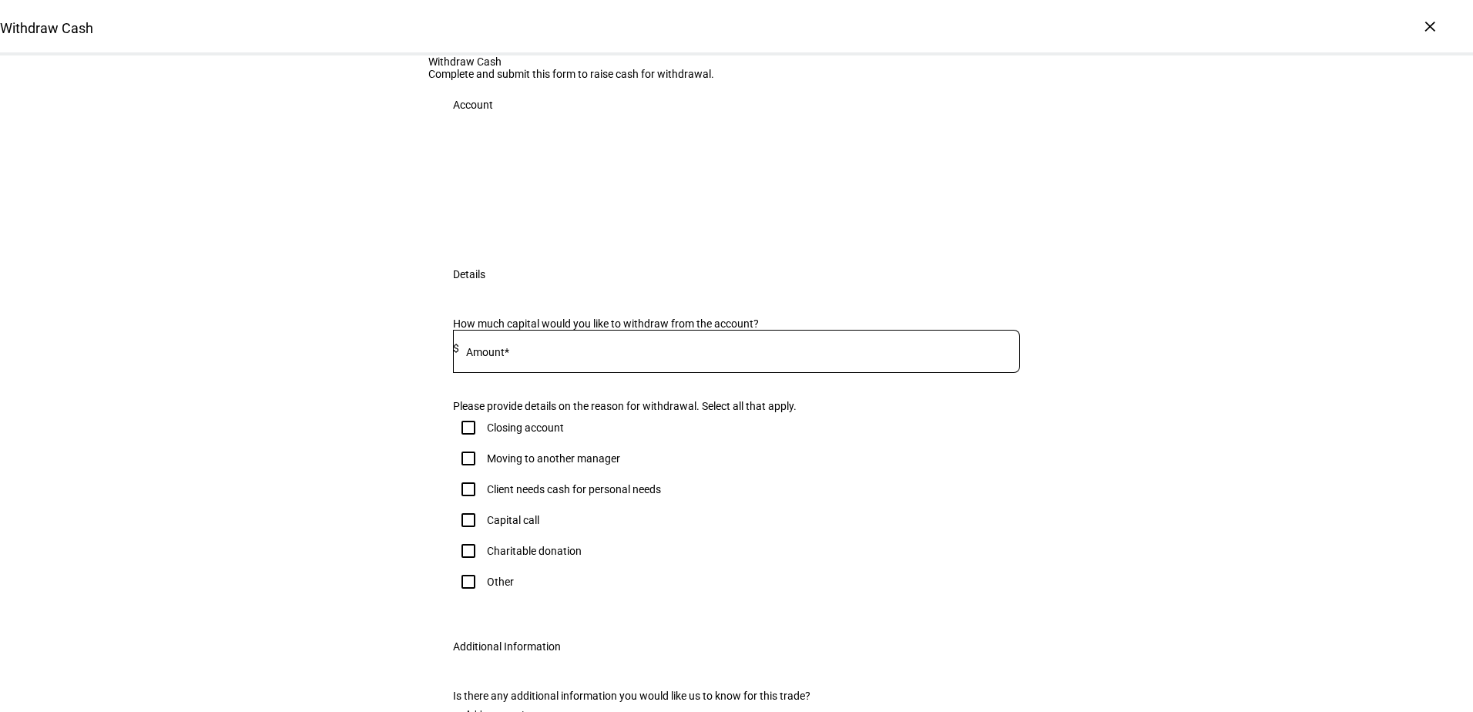
click at [602, 373] on div at bounding box center [739, 351] width 561 height 43
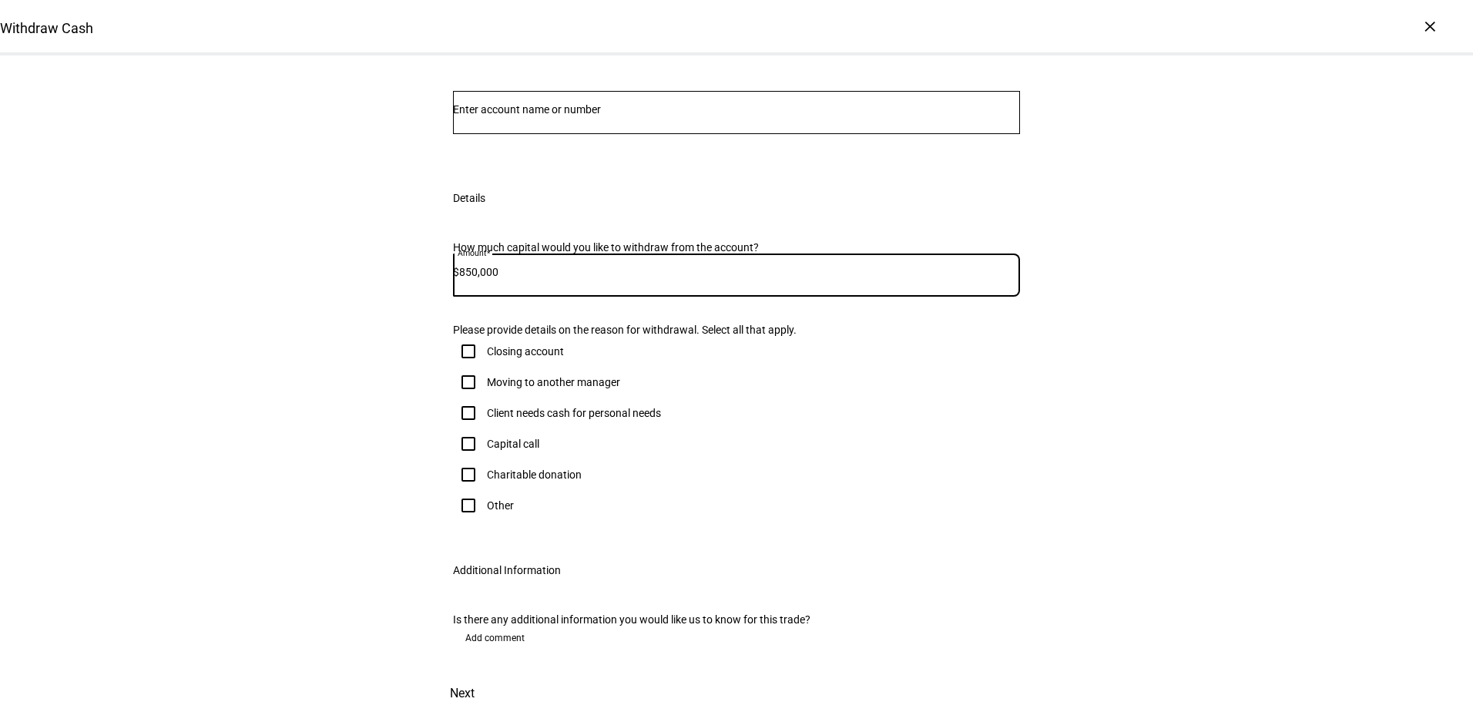
type input "850,000"
click at [474, 521] on input "Other" at bounding box center [468, 505] width 31 height 31
checkbox input "true"
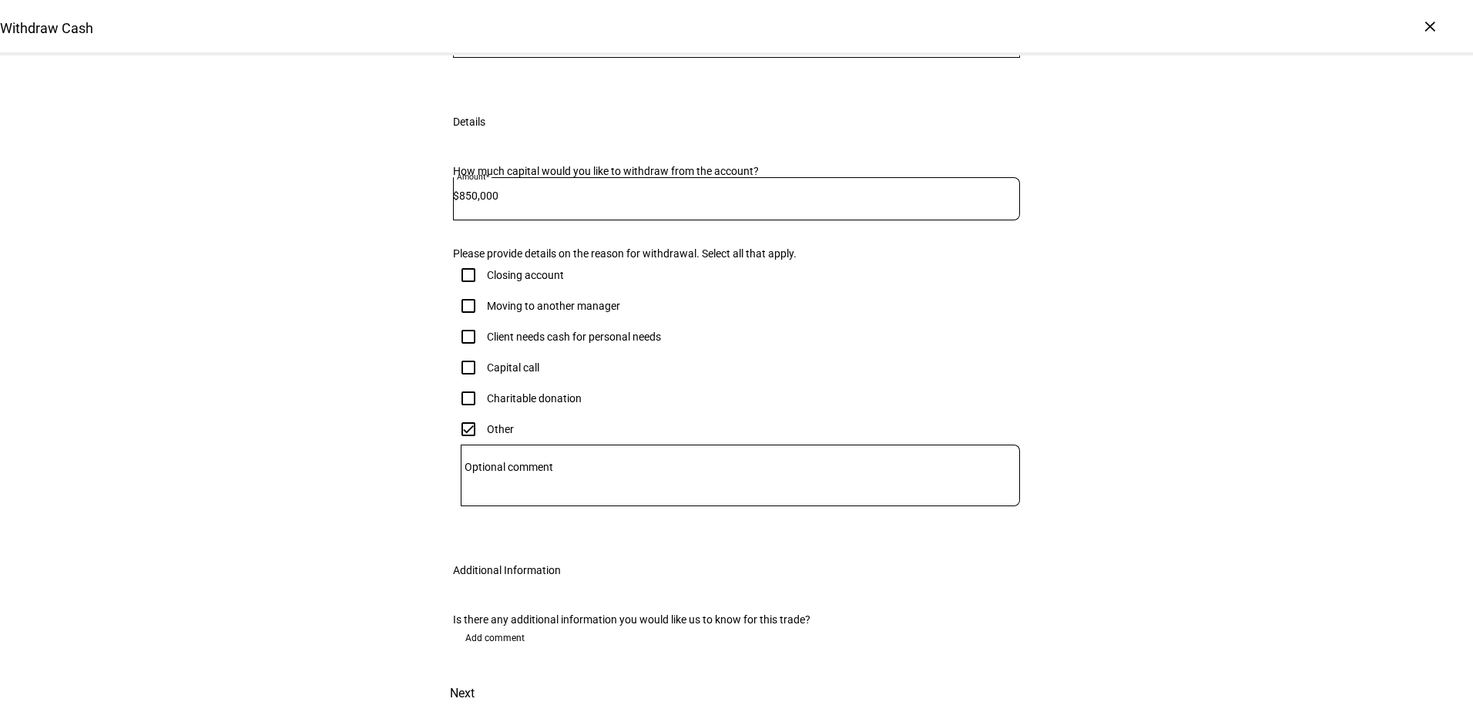
scroll to position [444, 0]
click at [510, 626] on span "Add comment" at bounding box center [494, 638] width 59 height 25
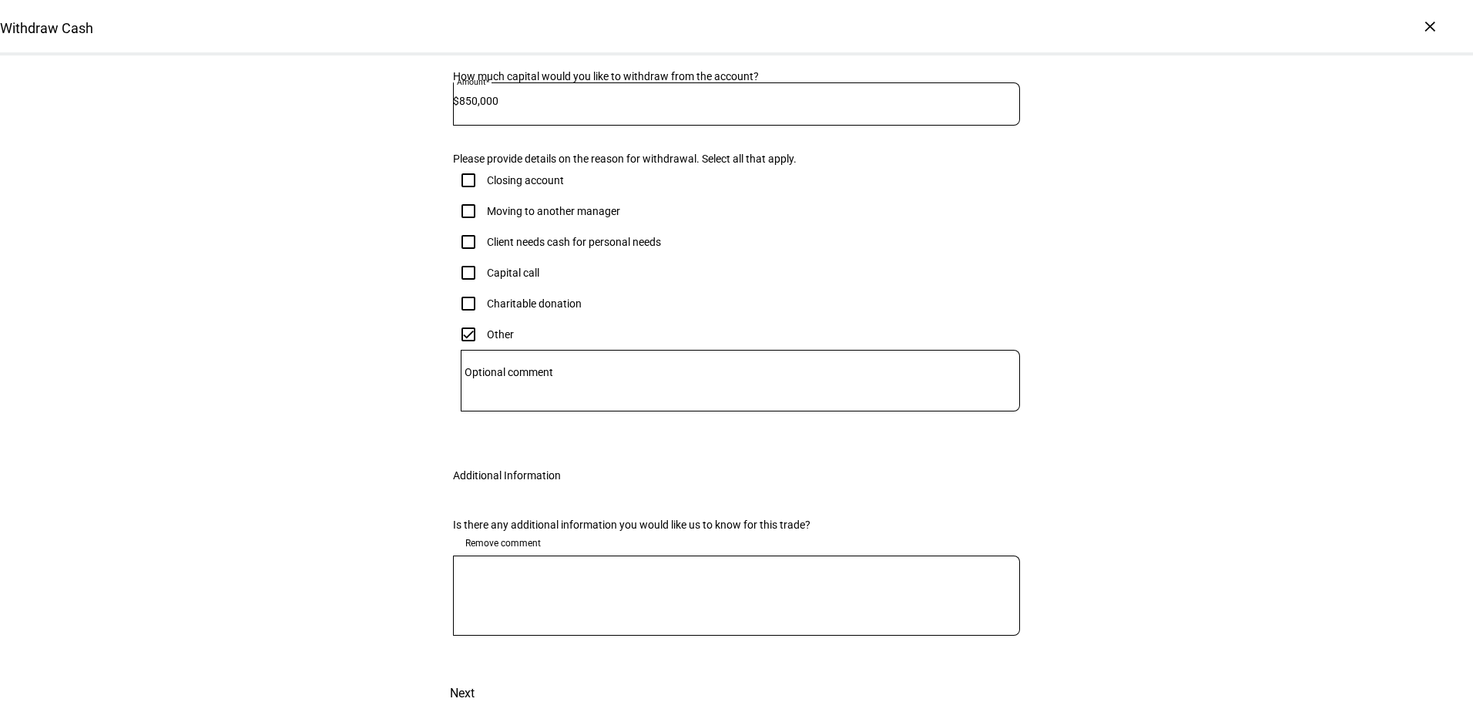
scroll to position [537, 0]
click at [652, 568] on textarea at bounding box center [736, 595] width 567 height 55
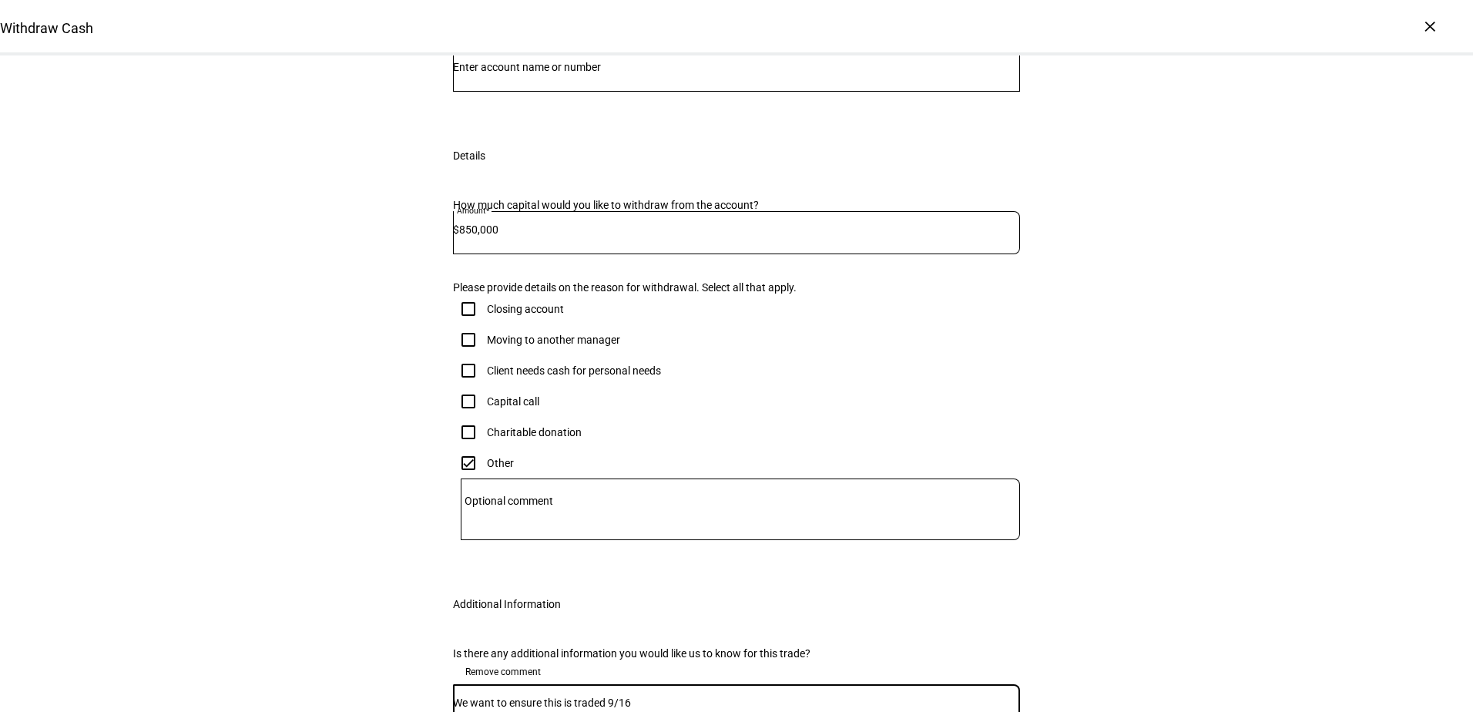
scroll to position [0, 0]
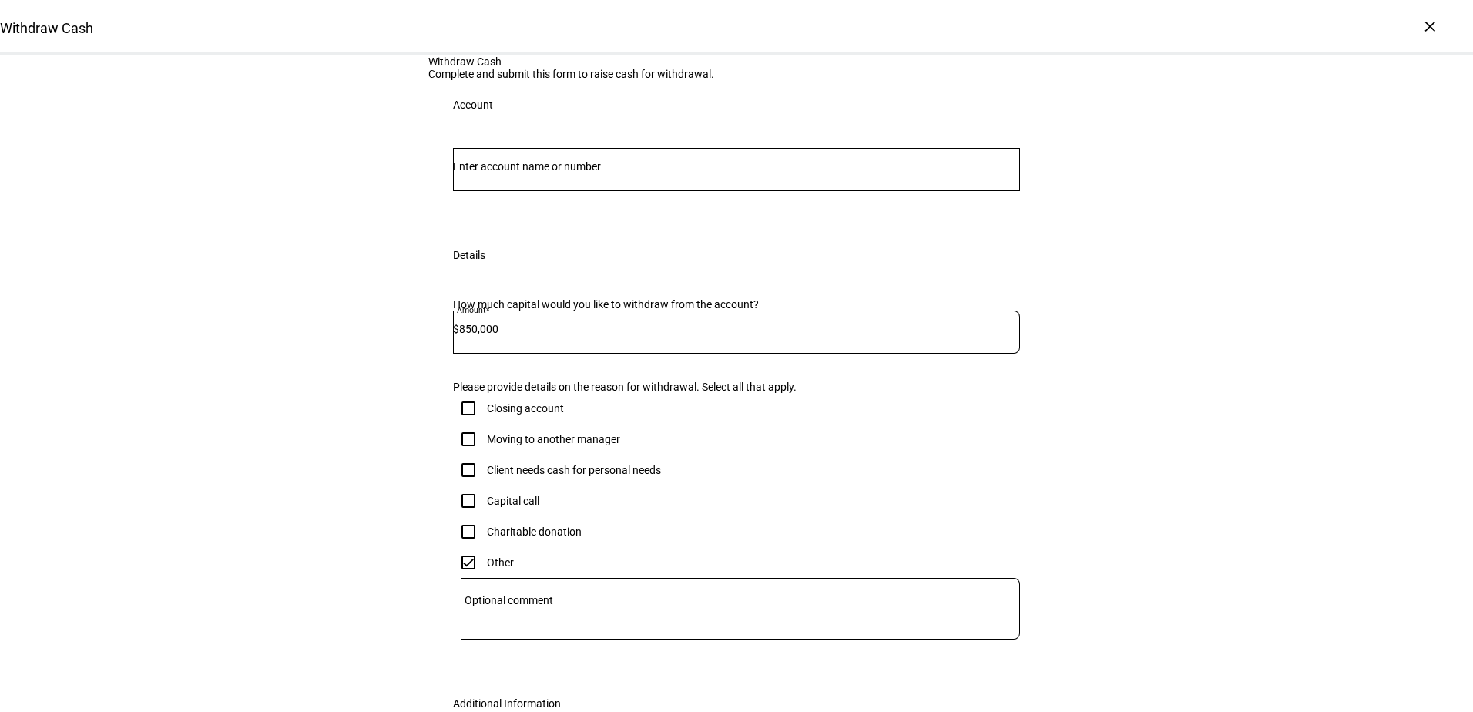
type textarea "We want to ensure this is traded 9/16"
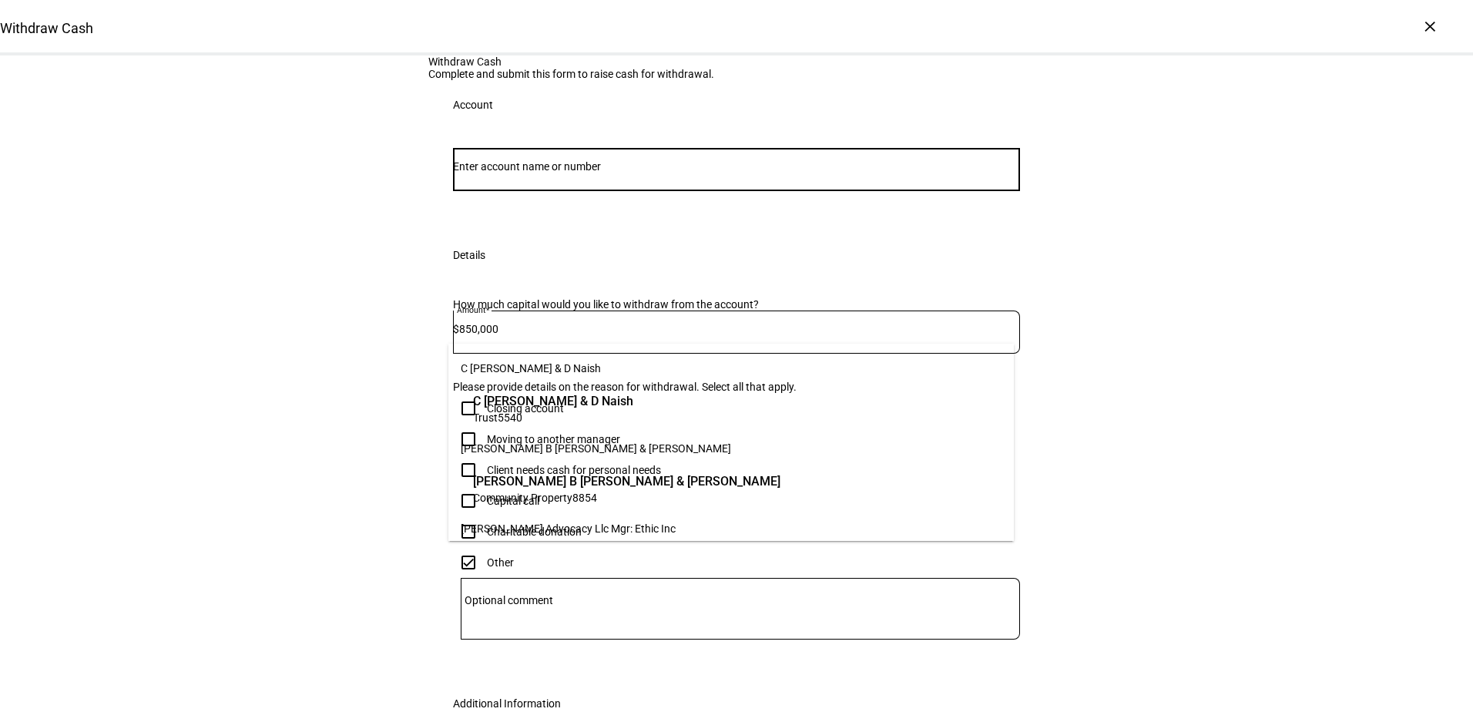
click at [526, 173] on input "Number" at bounding box center [736, 166] width 567 height 12
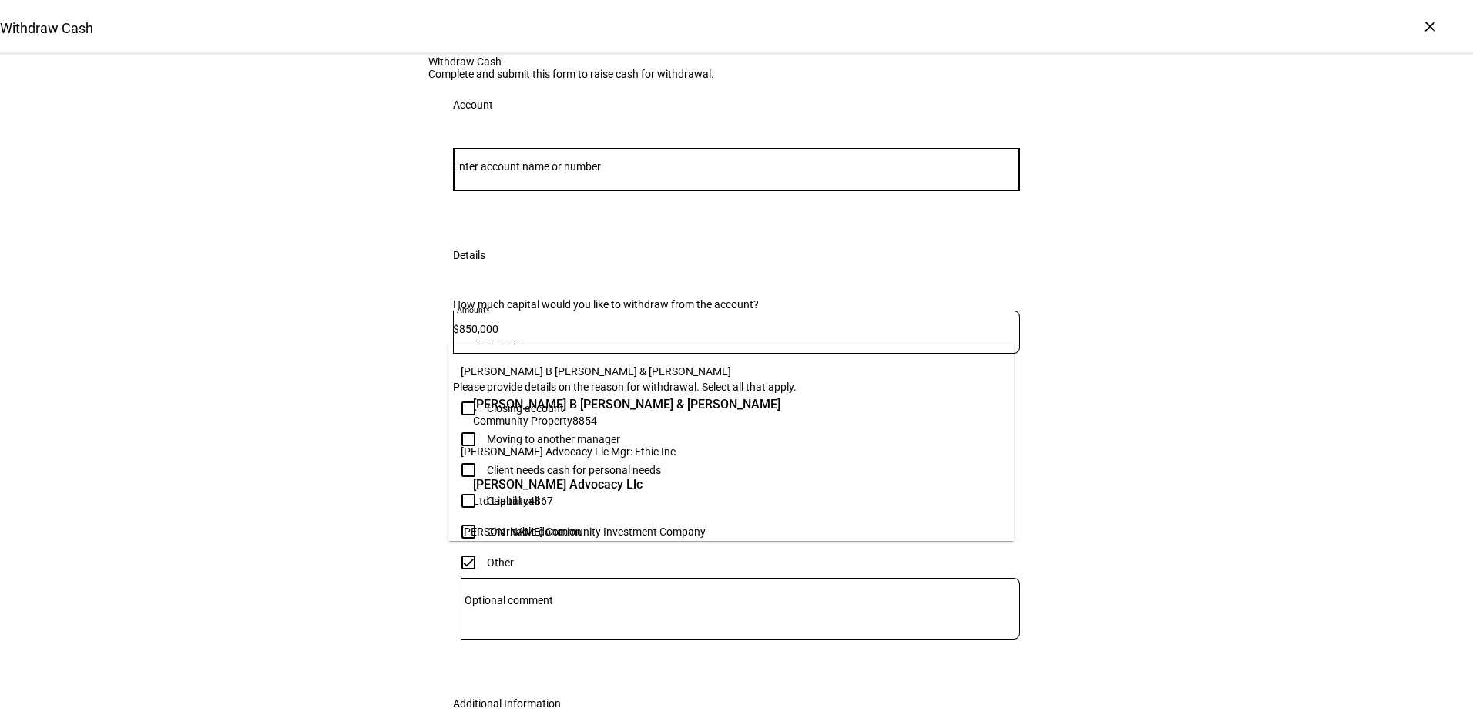
scroll to position [154, 0]
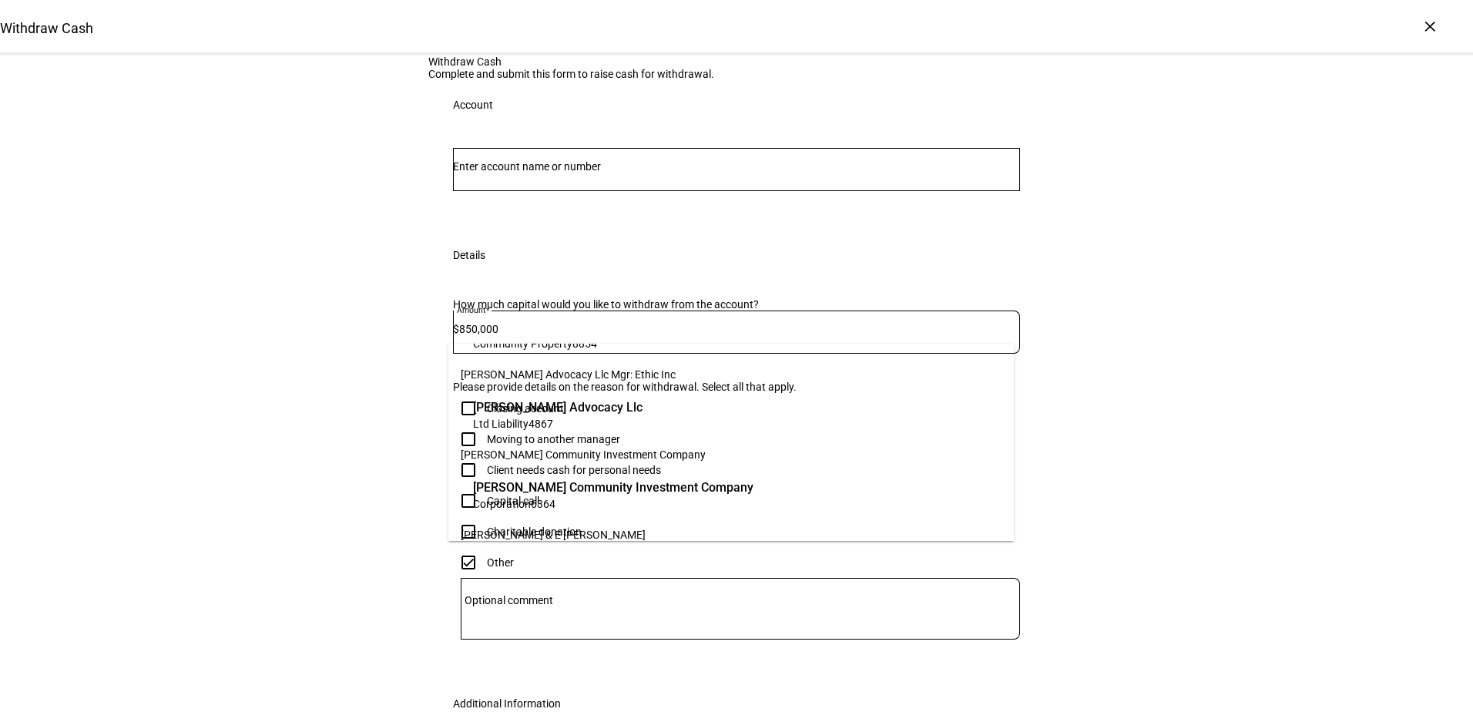
click at [512, 414] on span "[PERSON_NAME] Advocacy Llc" at bounding box center [557, 407] width 169 height 18
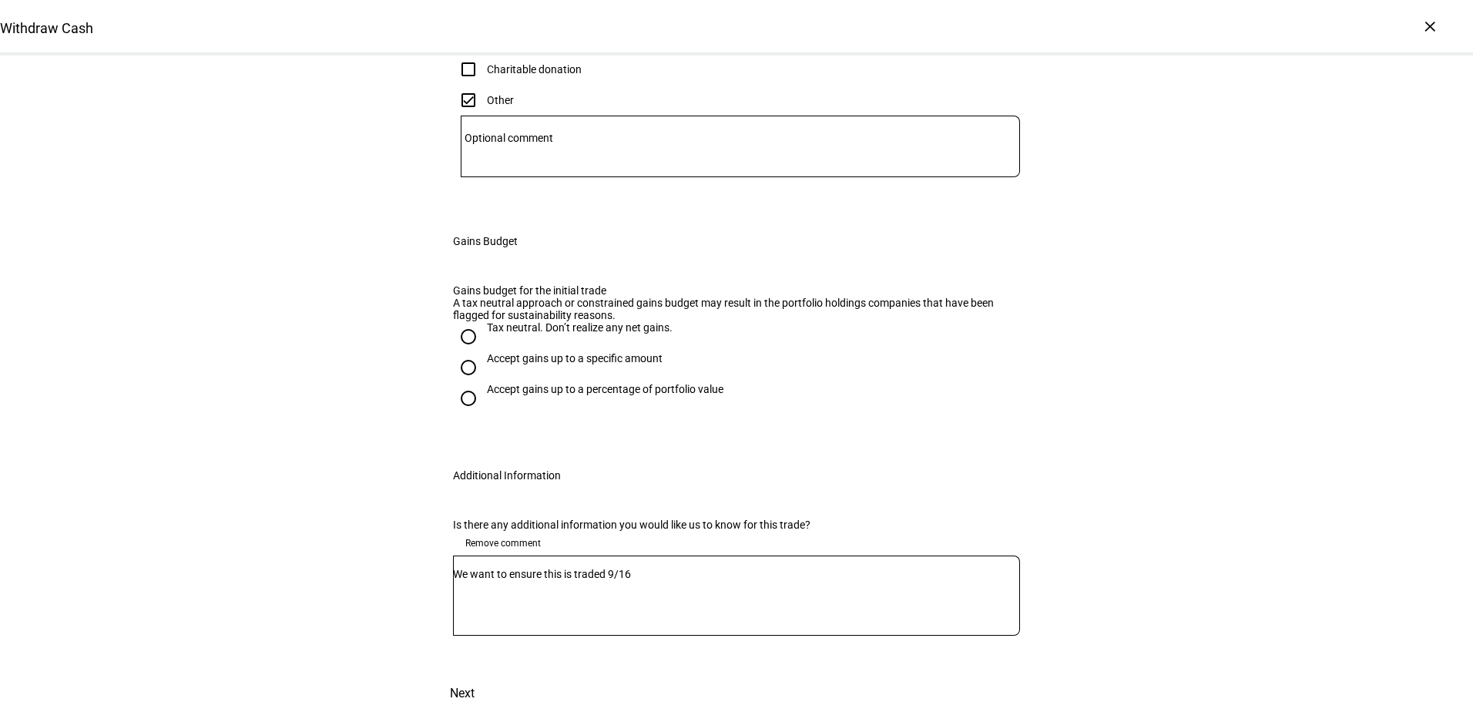
scroll to position [847, 0]
click at [525, 321] on div "Tax neutral. Don’t realize any net gains." at bounding box center [580, 335] width 186 height 28
click at [484, 321] on input "Tax neutral. Don’t realize any net gains." at bounding box center [468, 336] width 31 height 31
radio input "true"
click at [496, 675] on span at bounding box center [462, 693] width 68 height 37
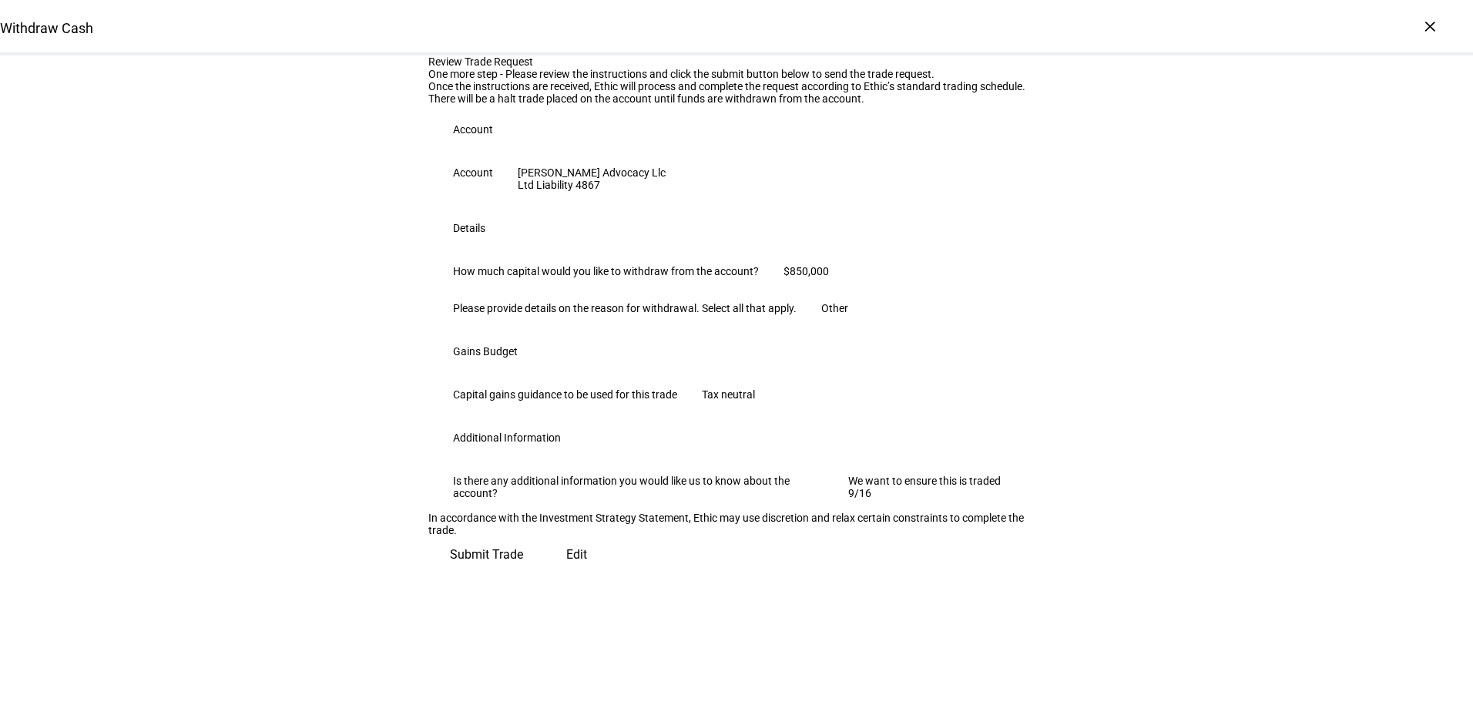
scroll to position [278, 0]
click at [523, 573] on span "Submit Trade" at bounding box center [486, 554] width 73 height 37
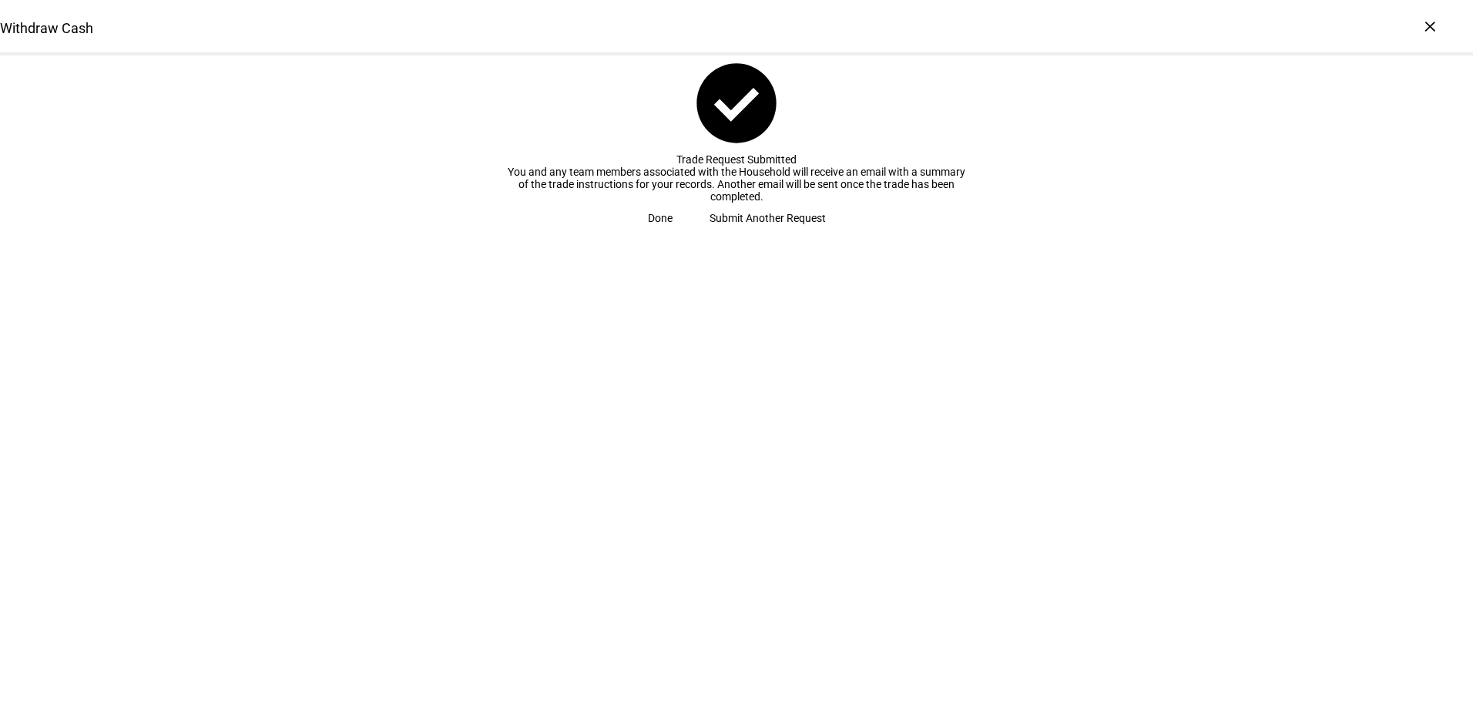
click at [691, 233] on span at bounding box center [660, 218] width 62 height 31
